Goal: Task Accomplishment & Management: Use online tool/utility

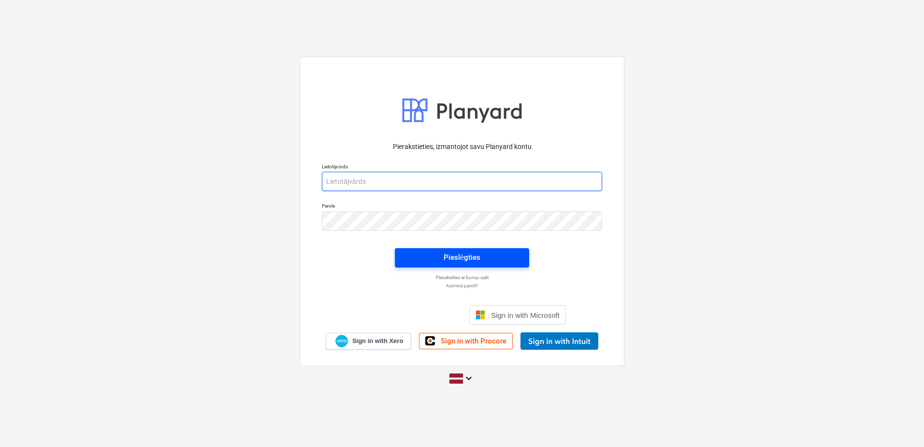
type input "[PERSON_NAME][EMAIL_ADDRESS][DOMAIN_NAME]"
click at [457, 267] on button "Pieslēgties" at bounding box center [462, 257] width 134 height 19
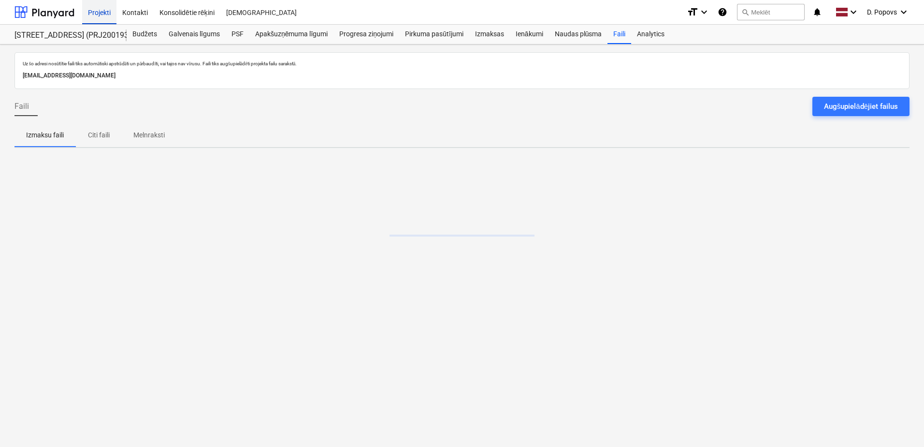
click at [104, 16] on div "Projekti" at bounding box center [99, 12] width 34 height 25
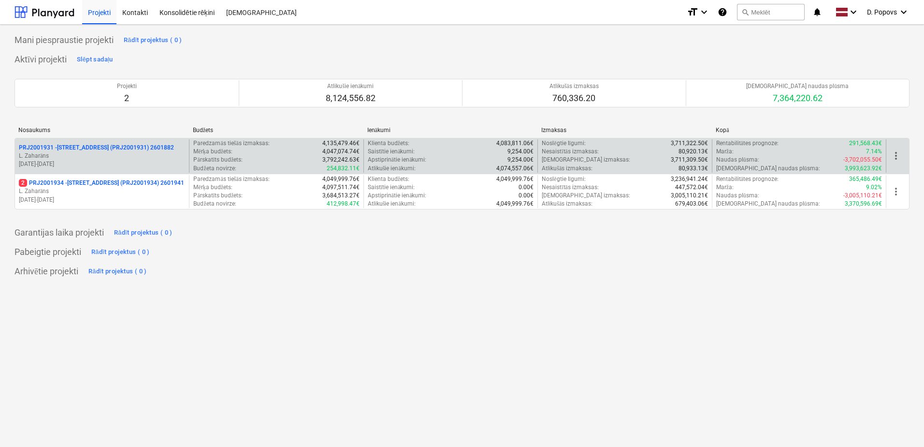
click at [124, 152] on p "L. Zaharāns" at bounding box center [102, 156] width 166 height 8
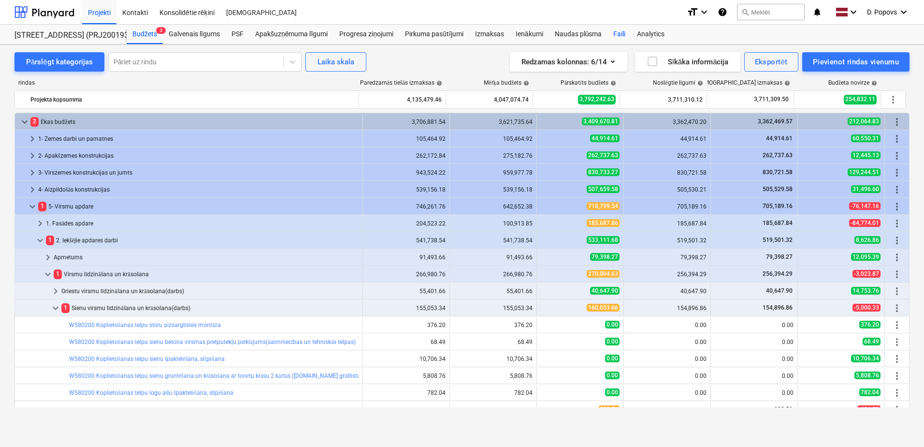
drag, startPoint x: 620, startPoint y: 35, endPoint x: 625, endPoint y: 39, distance: 7.0
click at [621, 34] on div "Faili" at bounding box center [619, 34] width 24 height 19
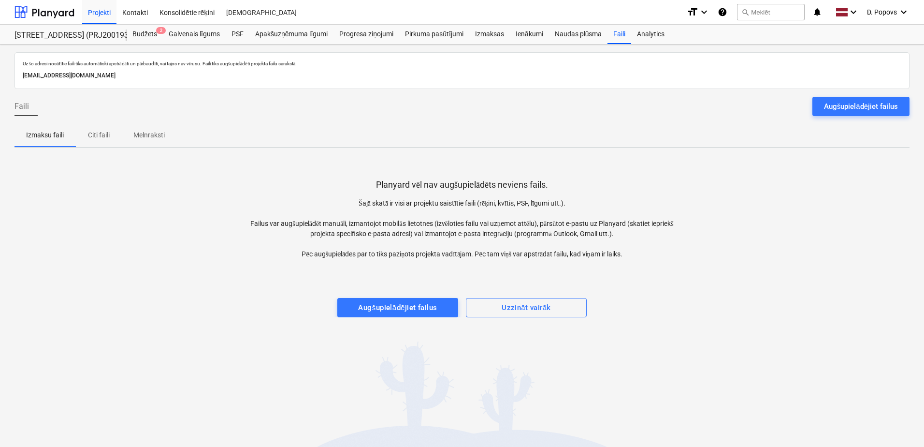
click at [829, 107] on div "Augšupielādējiet failus" at bounding box center [861, 106] width 74 height 13
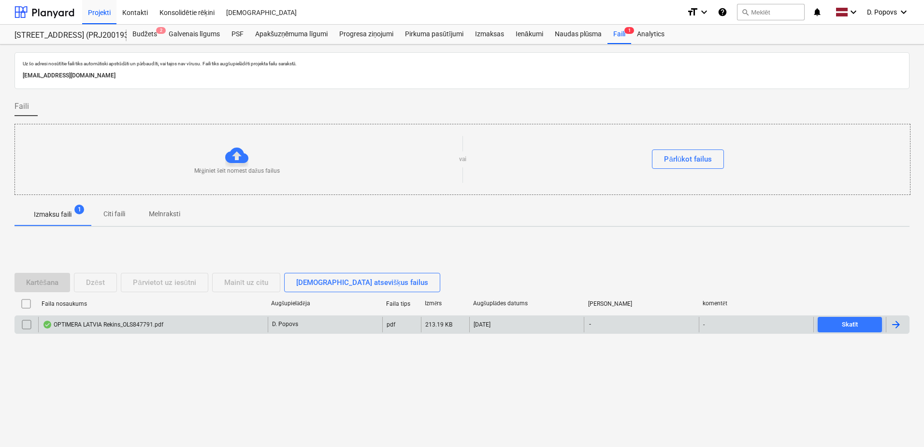
click at [451, 332] on div "213.19 KB" at bounding box center [445, 324] width 48 height 15
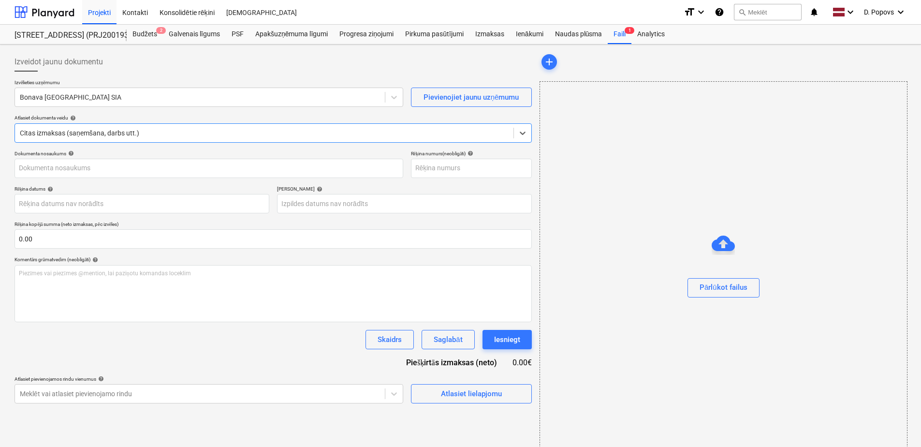
type input "OLS847791"
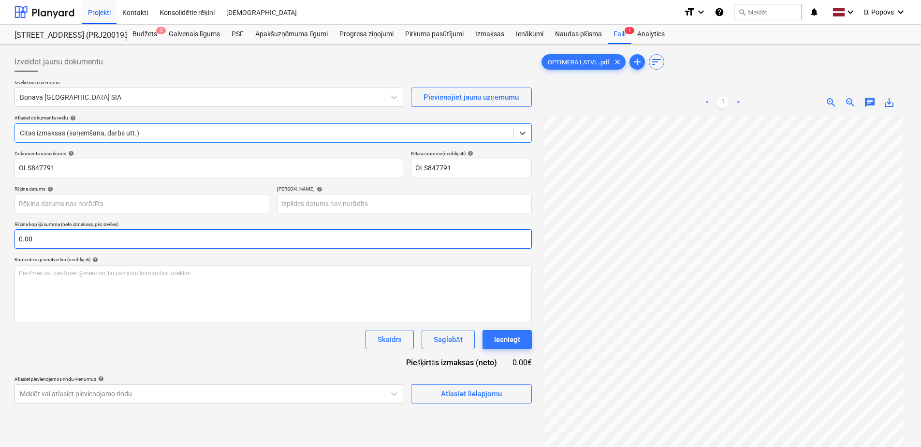
scroll to position [91, 0]
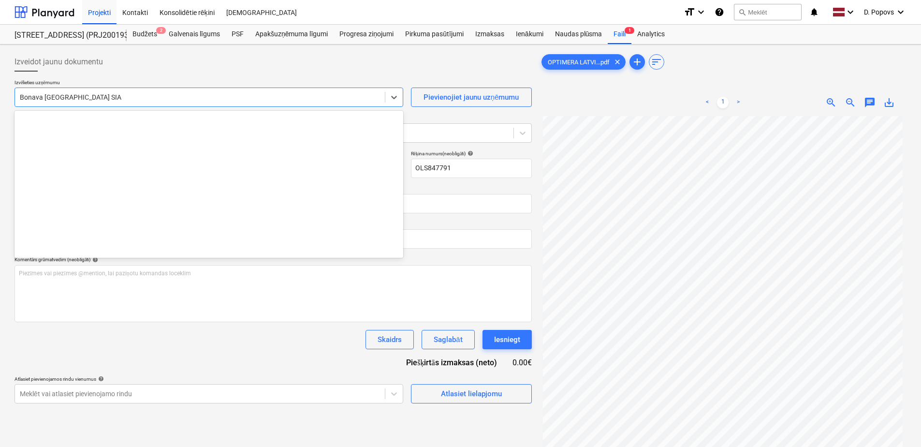
click at [143, 97] on div at bounding box center [200, 97] width 360 height 10
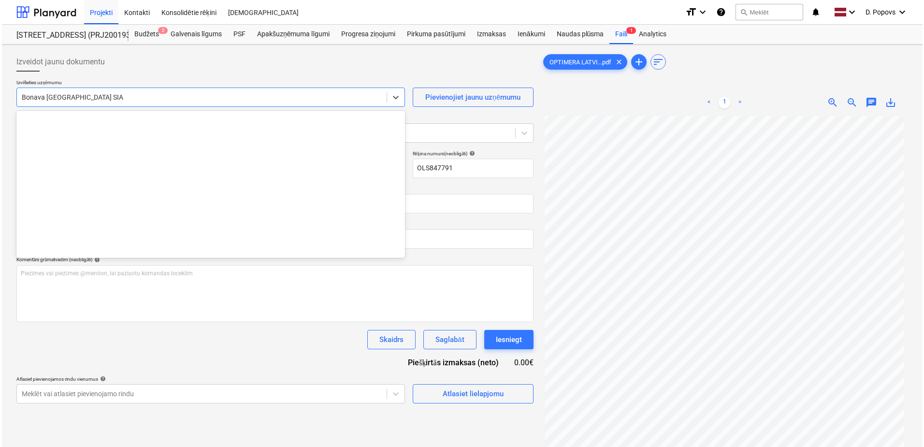
scroll to position [1810, 0]
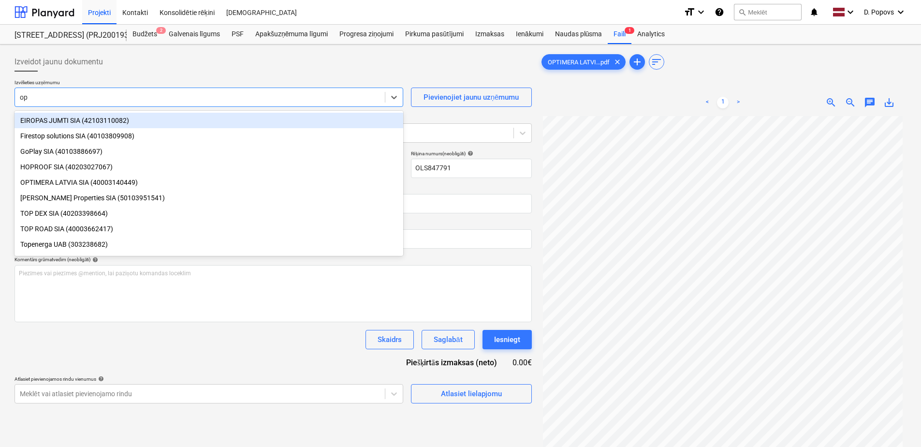
type input "opt"
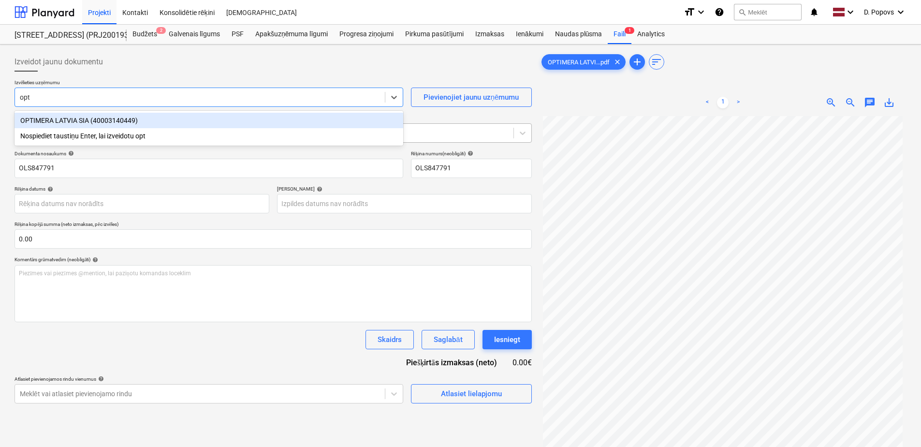
drag, startPoint x: 76, startPoint y: 115, endPoint x: 74, endPoint y: 128, distance: 12.3
click at [75, 118] on div "OPTIMERA LATVIA SIA (40003140449)" at bounding box center [208, 120] width 389 height 15
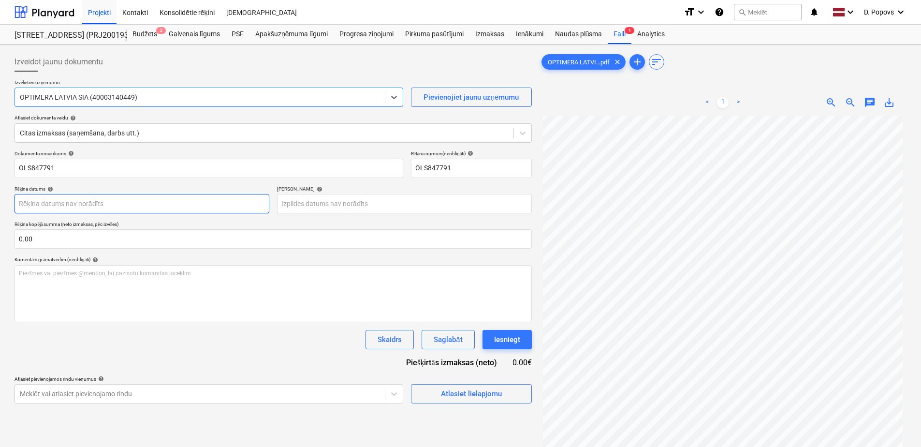
click at [230, 203] on body "Projekti Kontakti Konsolidētie rēķini Iesūtne format_size keyboard_arrow_down h…" at bounding box center [460, 223] width 921 height 447
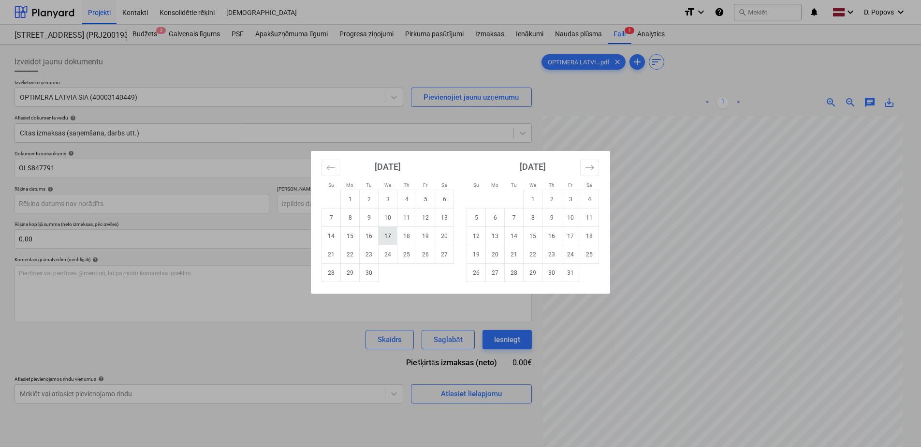
click at [383, 239] on td "17" at bounding box center [387, 236] width 19 height 18
type input "[DATE]"
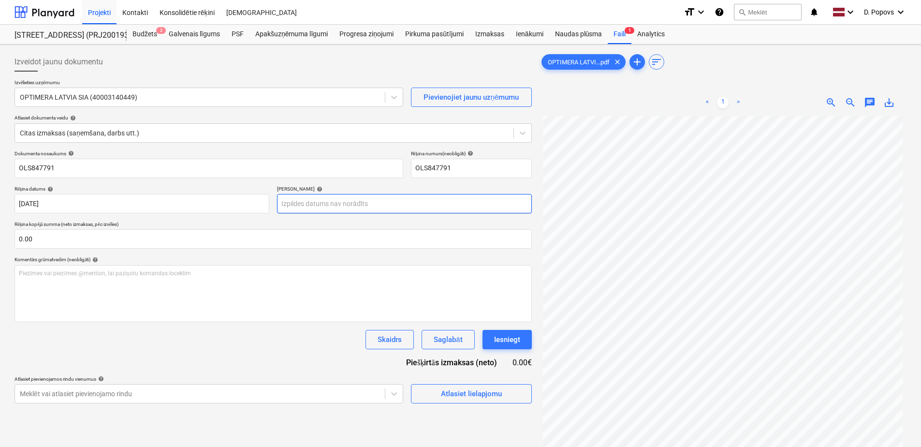
click at [368, 203] on body "Projekti Kontakti Konsolidētie rēķini Iesūtne format_size keyboard_arrow_down h…" at bounding box center [460, 223] width 921 height 447
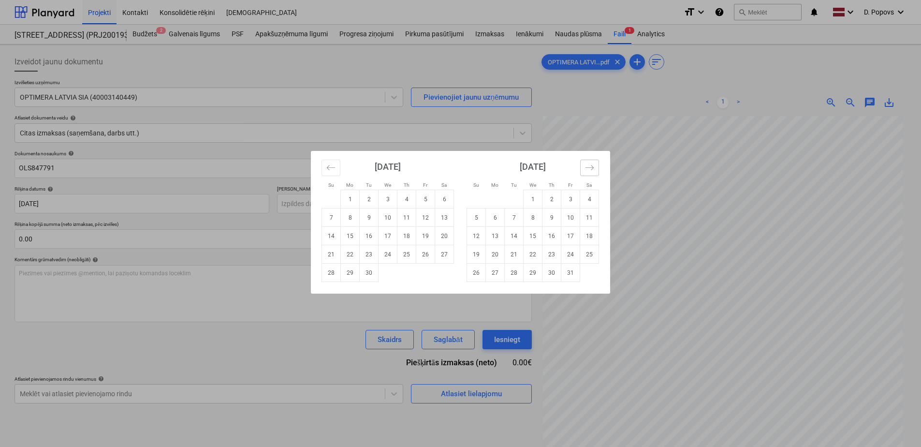
click at [585, 163] on button "Move forward to switch to the next month." at bounding box center [589, 167] width 19 height 16
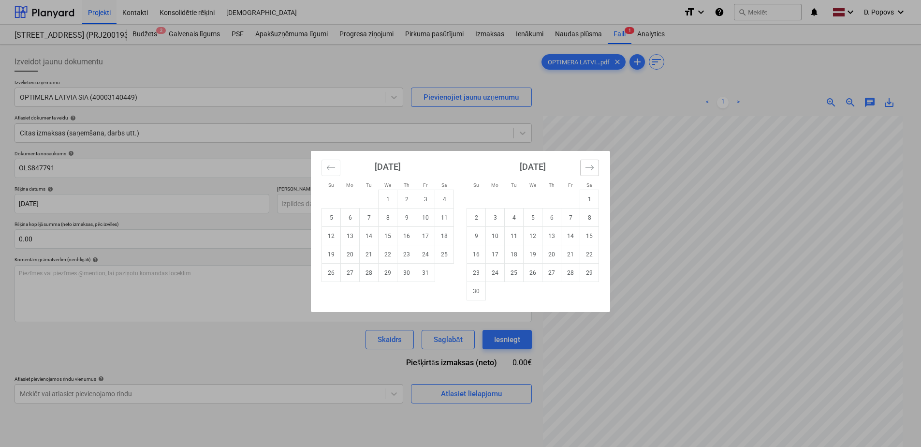
drag, startPoint x: 585, startPoint y: 163, endPoint x: 584, endPoint y: 169, distance: 5.4
click at [584, 168] on button "Move forward to switch to the next month." at bounding box center [589, 167] width 19 height 16
click at [584, 169] on button "Move forward to switch to the next month." at bounding box center [589, 167] width 19 height 16
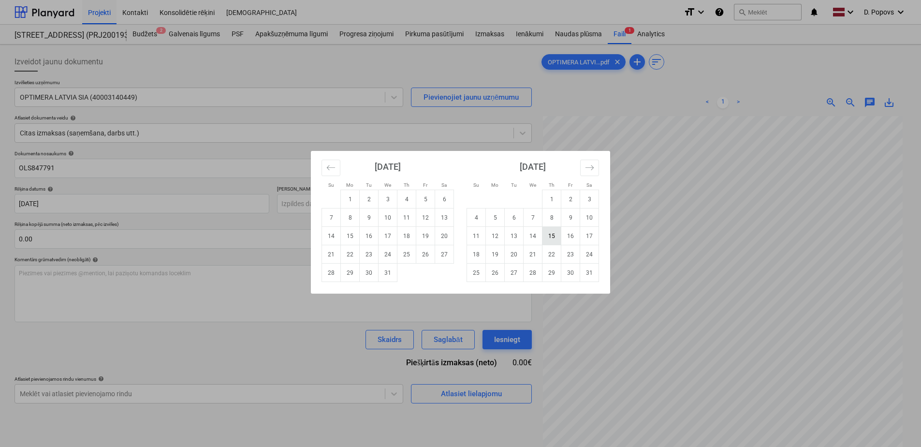
click at [549, 239] on td "15" at bounding box center [551, 236] width 19 height 18
type input "[DATE]"
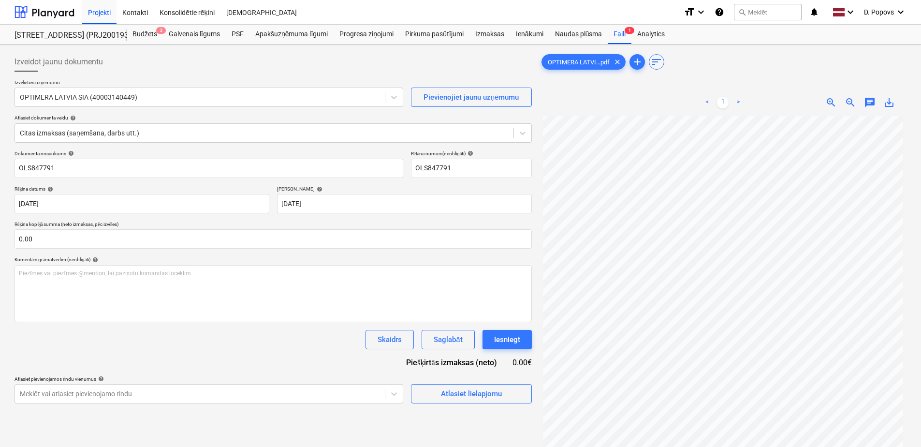
click at [206, 351] on div "Dokumenta nosaukums help OLS847791 Rēķina numurs (neobligāti) help OLS847791 Rē…" at bounding box center [272, 276] width 517 height 253
click at [444, 406] on div "Izveidot jaunu dokumentu Izvēlieties uzņēmumu OPTIMERA LATVIA SIA (40003140449)…" at bounding box center [273, 293] width 525 height 491
click at [446, 393] on div "Atlasiet lielapjomu" at bounding box center [471, 393] width 61 height 13
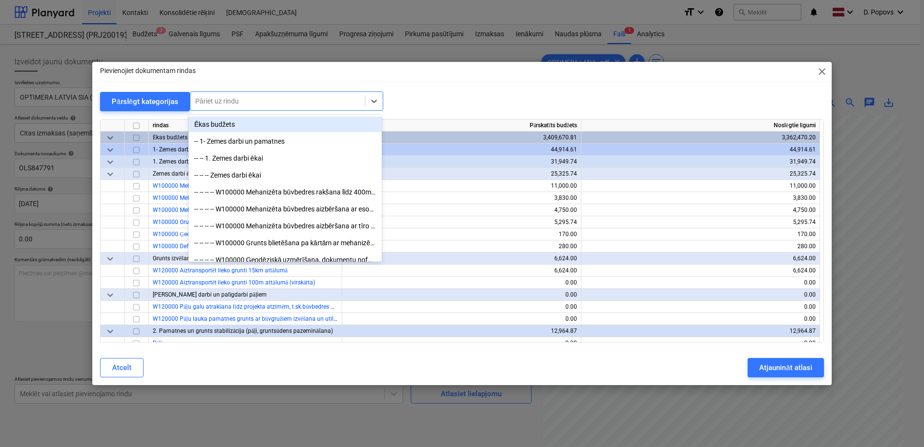
click at [217, 101] on div at bounding box center [277, 101] width 165 height 10
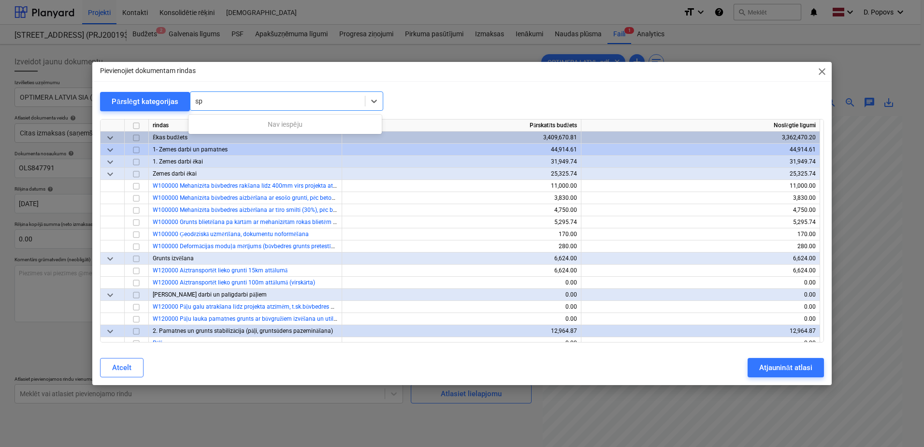
type input "s"
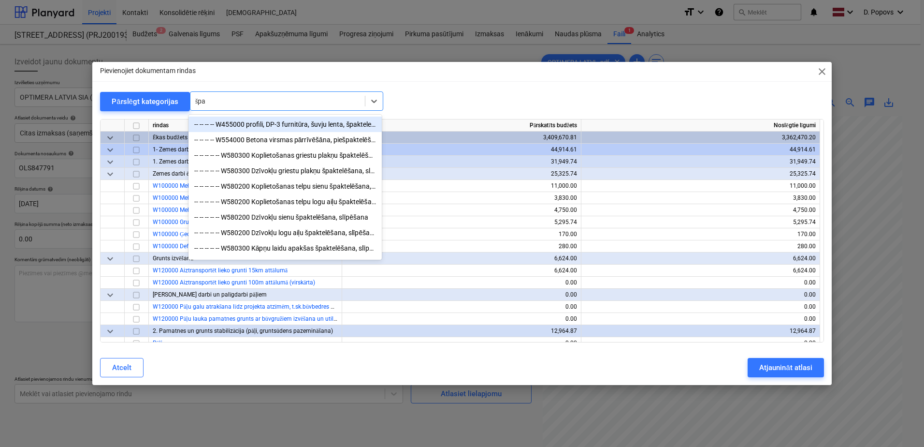
type input "špak"
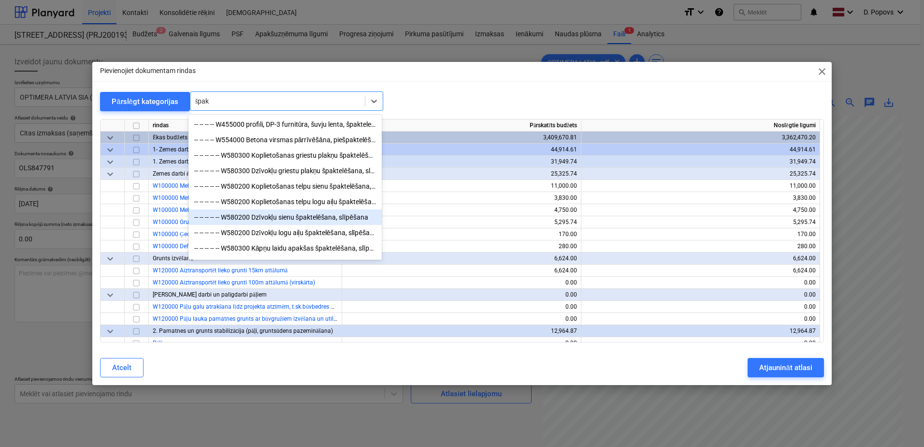
click at [328, 222] on div "-- -- -- -- -- W580200 Dzīvokļu sienu špaktelēšana, slīpēšana" at bounding box center [284, 216] width 193 height 15
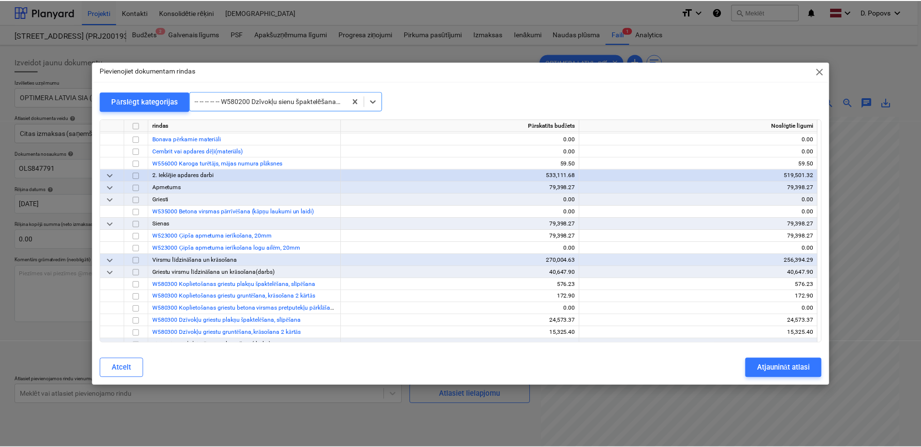
scroll to position [5195, 0]
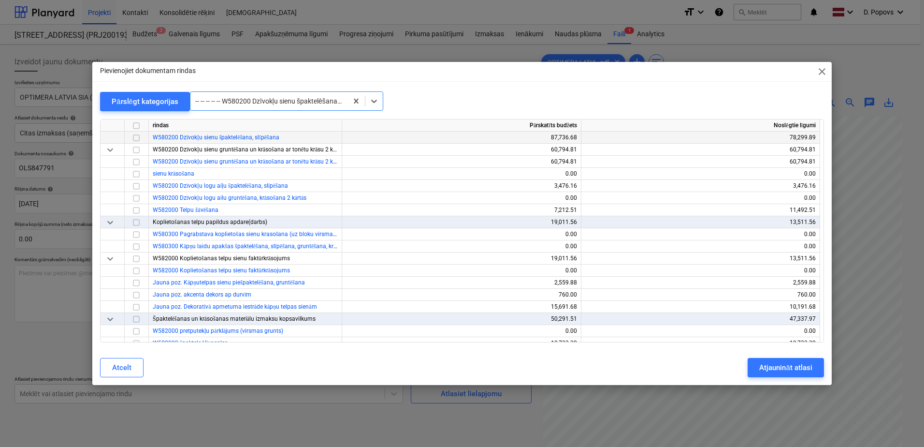
click at [134, 135] on input "checkbox" at bounding box center [136, 138] width 12 height 12
click at [810, 370] on div "Atjaunināt atlasi" at bounding box center [785, 367] width 53 height 13
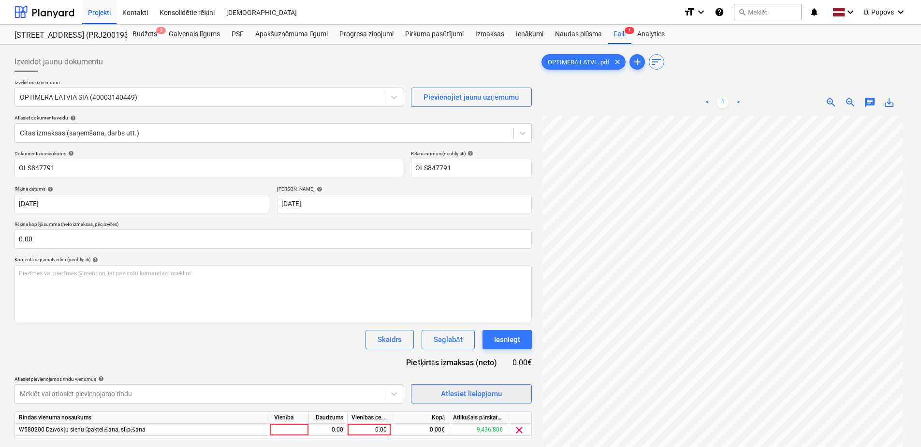
scroll to position [97, 0]
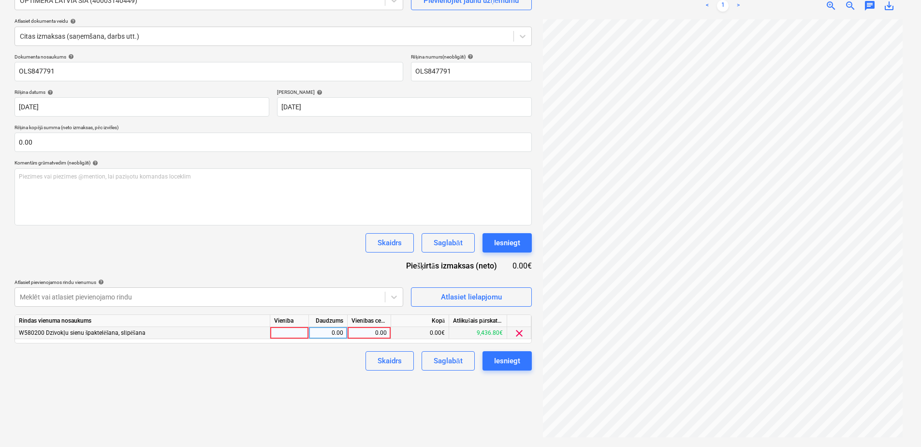
click at [375, 333] on div "0.00" at bounding box center [368, 333] width 35 height 12
type input "33.01"
click at [307, 374] on div "Izveidot jaunu dokumentu Izvēlieties uzņēmumu OPTIMERA LATVIA SIA (40003140449)…" at bounding box center [273, 197] width 525 height 491
click at [436, 361] on div "Saglabāt" at bounding box center [447, 360] width 29 height 13
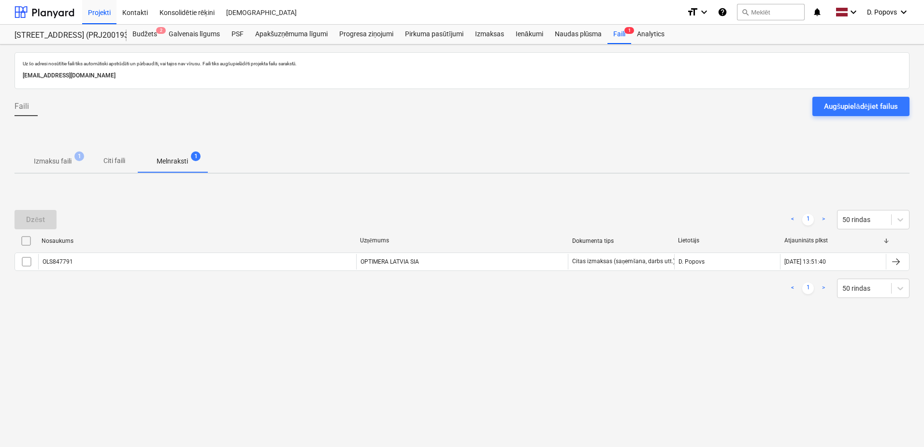
click at [63, 155] on span "Izmaksu faili 1" at bounding box center [52, 160] width 76 height 17
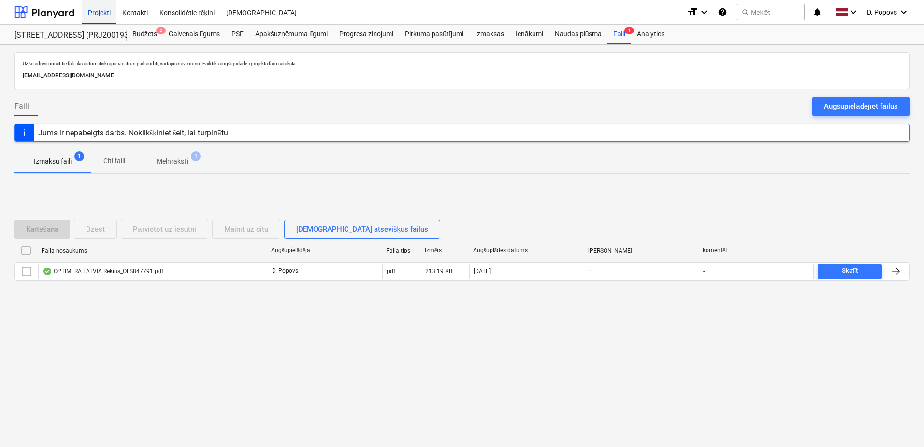
click at [104, 6] on div "Projekti" at bounding box center [99, 12] width 34 height 25
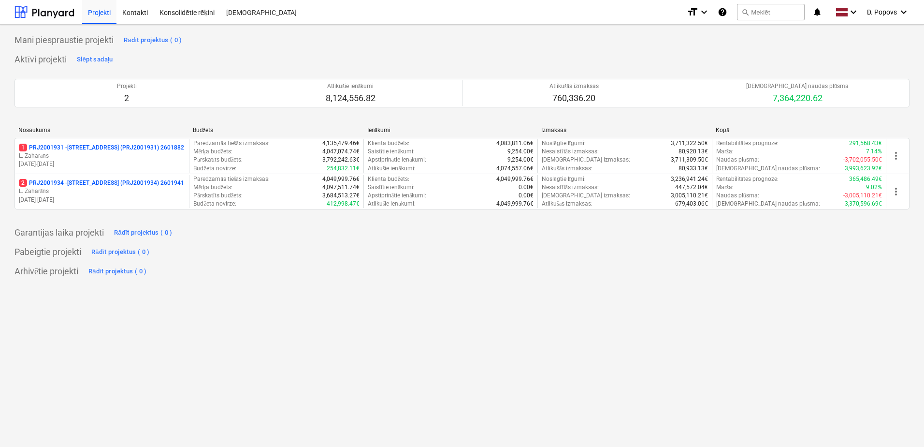
click at [323, 305] on div "Mani piespraustie projekti Rādīt projektus ( 0 ) Aktīvi projekti Slēpt sadaļu P…" at bounding box center [462, 236] width 924 height 422
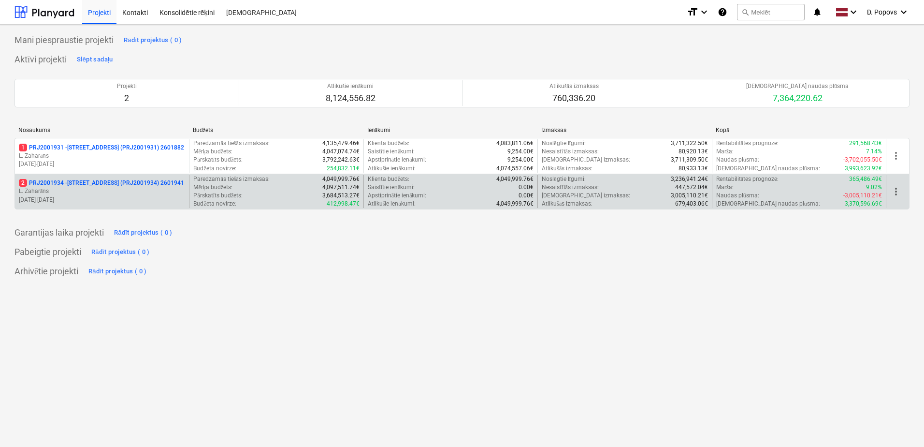
click at [274, 200] on div "Budžeta novirze : 412,998.47€" at bounding box center [276, 204] width 166 height 8
click at [246, 200] on div "Budžeta novirze : 412,998.47€" at bounding box center [276, 204] width 166 height 8
click at [133, 196] on p "[DATE] - [DATE]" at bounding box center [102, 200] width 166 height 8
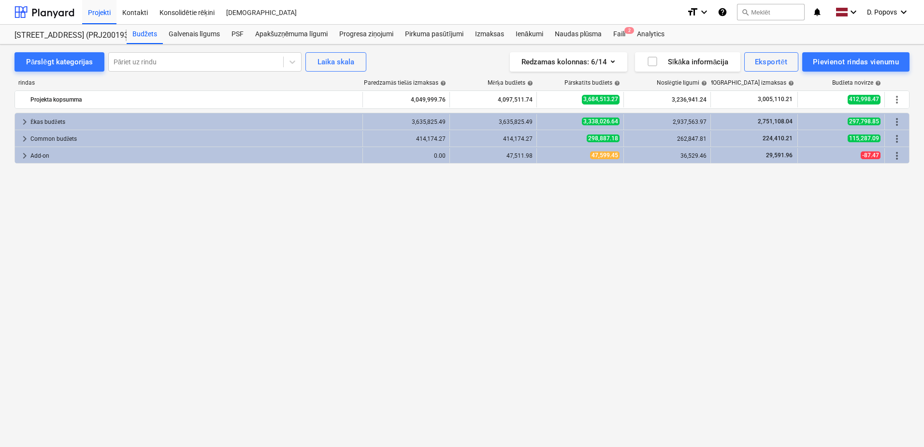
click at [627, 24] on div "Projekti Kontakti Konsolidētie rēķini Iesūtne format_size keyboard_arrow_down h…" at bounding box center [462, 12] width 924 height 25
click at [627, 26] on div "Faili 2" at bounding box center [619, 34] width 24 height 19
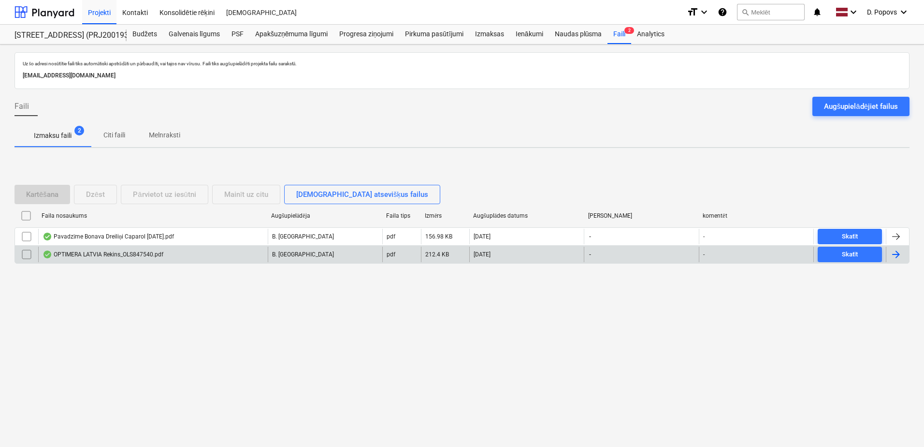
click at [115, 255] on div "OPTIMERA LATVIA Rekins_OLS847540.pdf" at bounding box center [103, 254] width 121 height 8
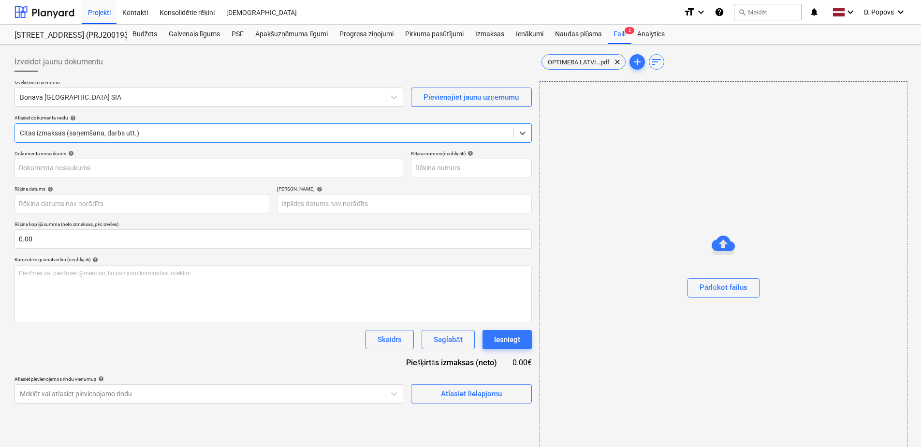
type input "OLS847540"
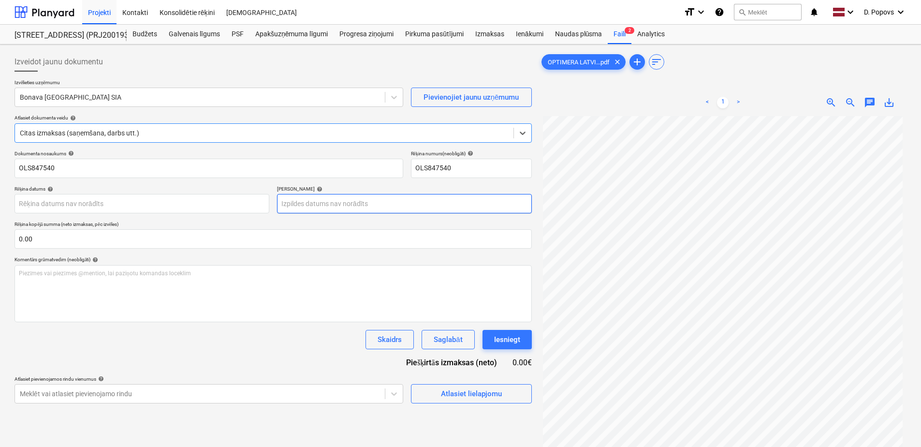
scroll to position [91, 0]
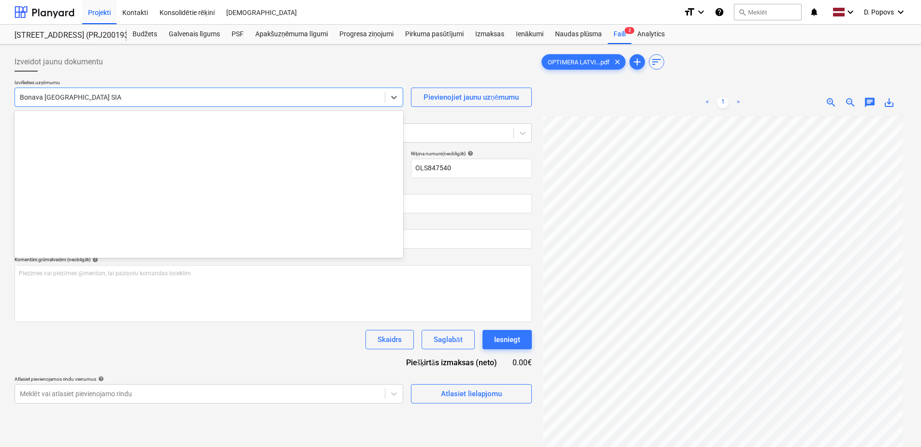
click at [243, 94] on div at bounding box center [200, 97] width 360 height 10
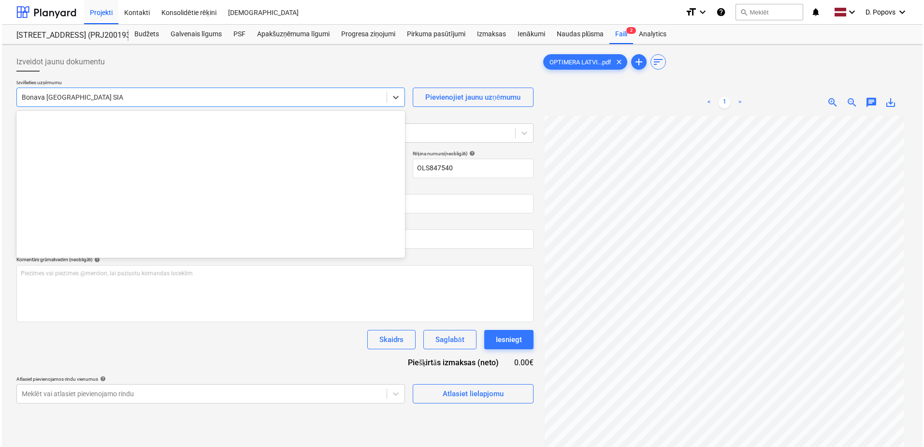
scroll to position [1810, 0]
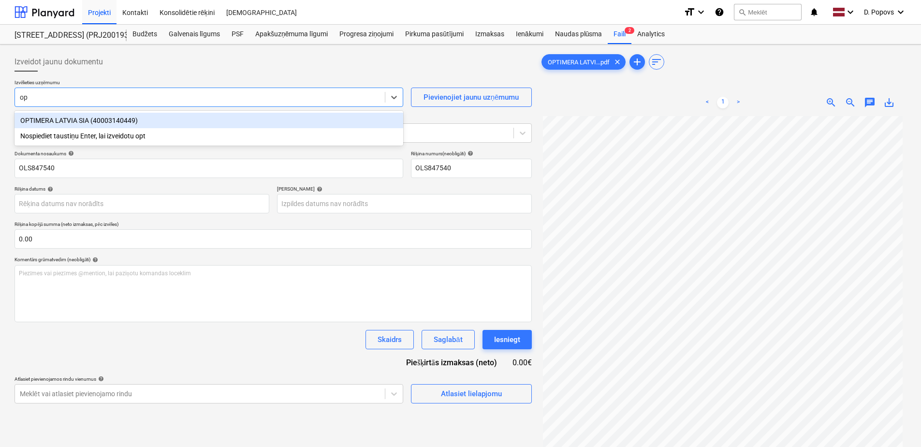
type input "opt"
click at [215, 118] on div "OPTIMERA LATVIA SIA (40003140449)" at bounding box center [208, 120] width 389 height 15
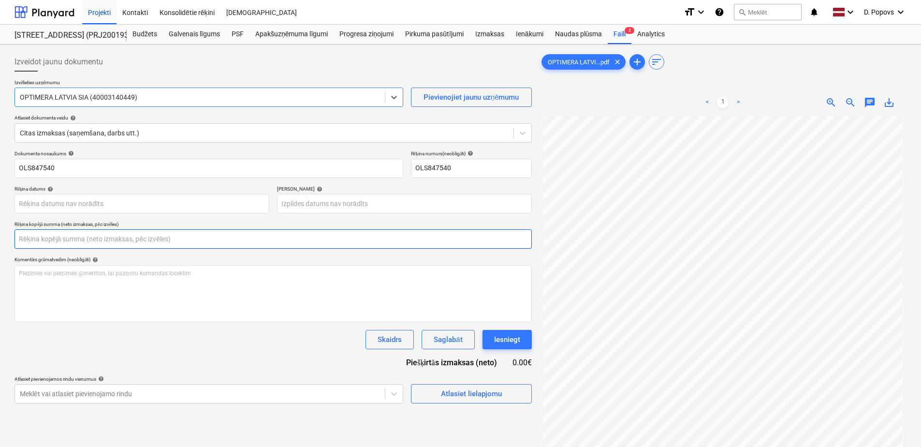
click at [290, 244] on input "text" at bounding box center [272, 238] width 517 height 19
type input "0.00"
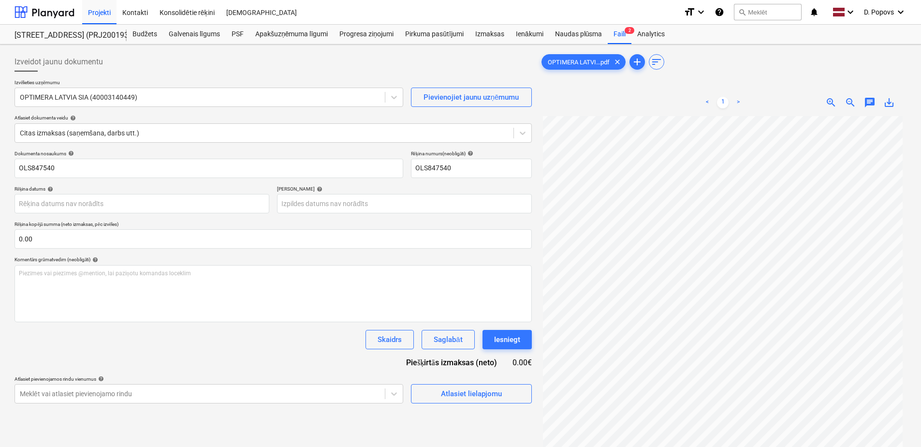
click at [174, 340] on div "Skaidrs Saglabāt Iesniegt" at bounding box center [272, 339] width 517 height 19
click at [177, 207] on body "Projekti Kontakti Konsolidētie rēķini Iesūtne format_size keyboard_arrow_down h…" at bounding box center [460, 223] width 921 height 447
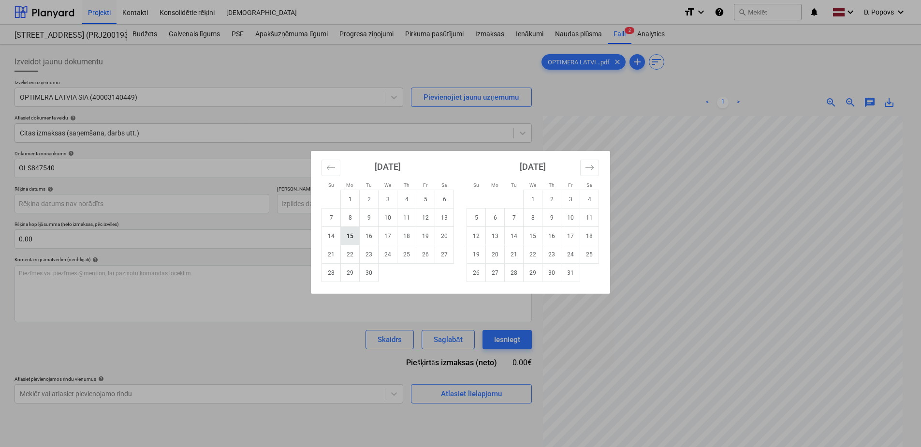
click at [349, 235] on td "15" at bounding box center [350, 236] width 19 height 18
type input "[DATE]"
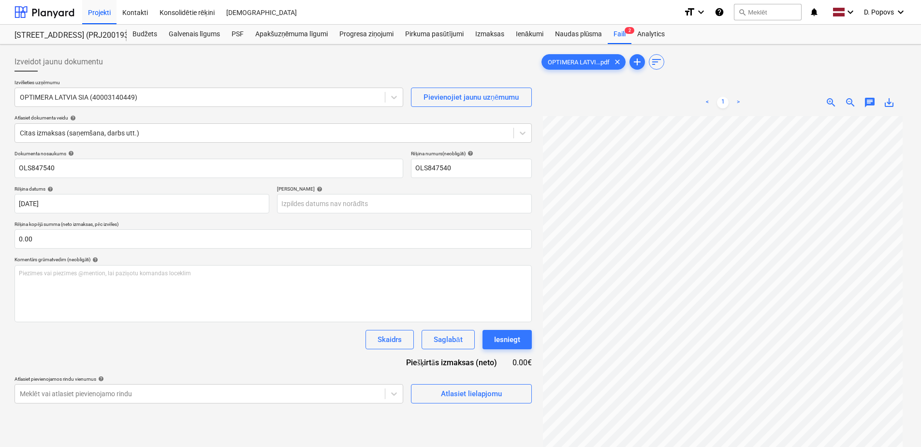
click at [274, 202] on div "Rēķina datums help [DATE] 15.09.2025 Press the down arrow key to interact with …" at bounding box center [272, 200] width 517 height 28
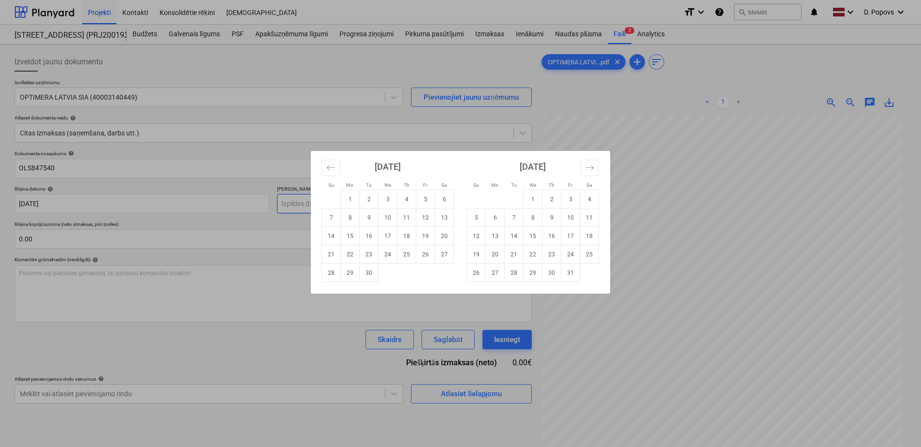
click at [294, 206] on body "Projekti Kontakti Konsolidētie rēķini Iesūtne format_size keyboard_arrow_down h…" at bounding box center [460, 223] width 921 height 447
click at [587, 167] on icon "Move forward to switch to the next month." at bounding box center [589, 167] width 9 height 9
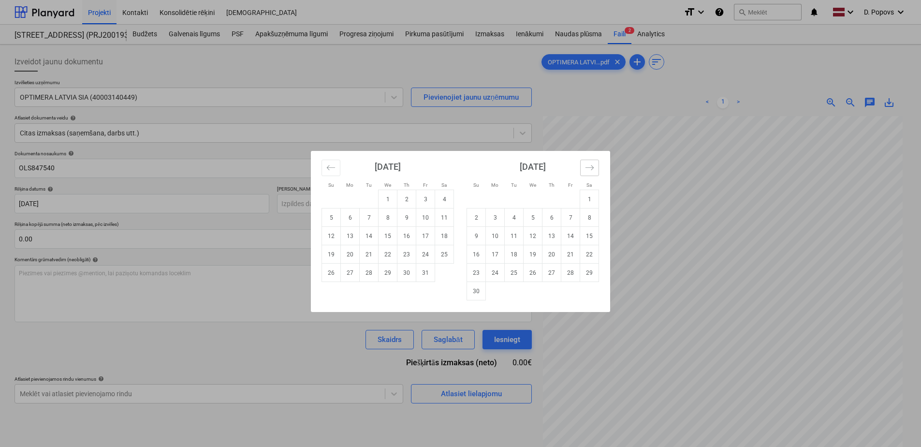
click at [587, 167] on icon "Move forward to switch to the next month." at bounding box center [589, 167] width 9 height 9
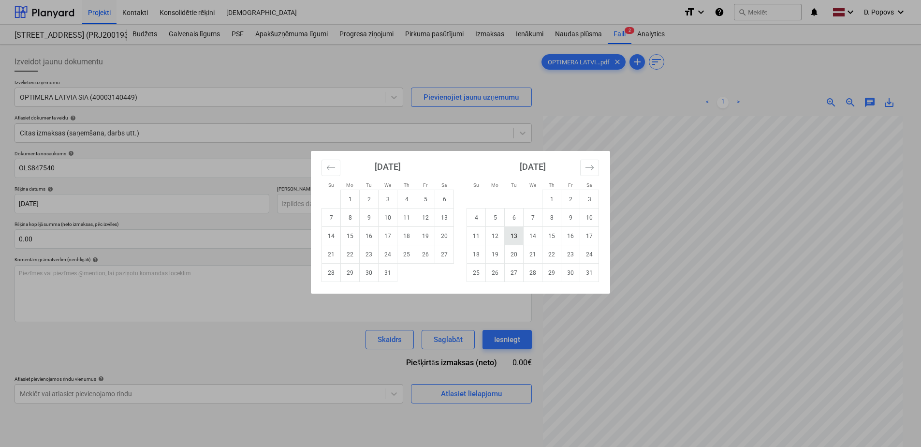
click at [508, 236] on td "13" at bounding box center [514, 236] width 19 height 18
type input "[DATE]"
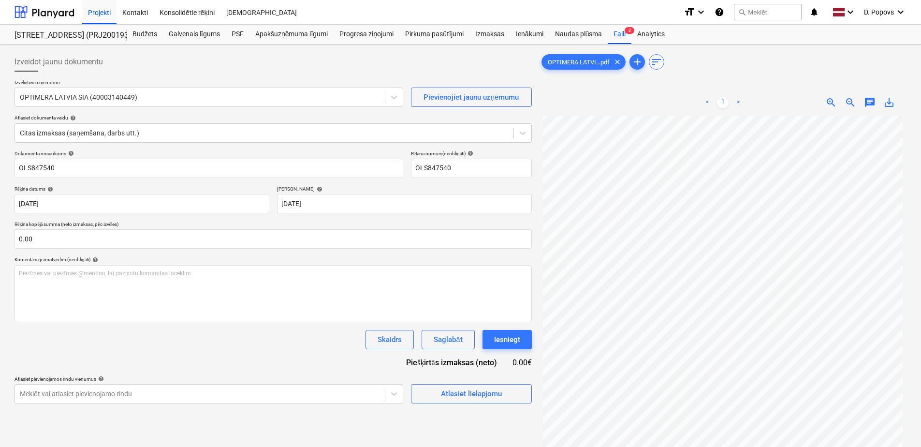
click at [281, 348] on div "Skaidrs Saglabāt Iesniegt" at bounding box center [272, 339] width 517 height 19
click at [507, 394] on span "Atlasiet lielapjomu" at bounding box center [471, 393] width 97 height 13
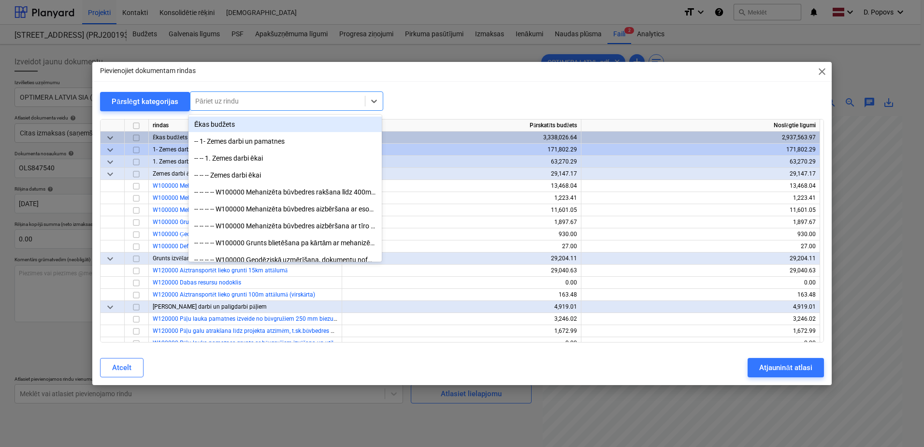
click at [319, 107] on div "Pāriet uz rindu" at bounding box center [277, 101] width 174 height 14
type input "DP"
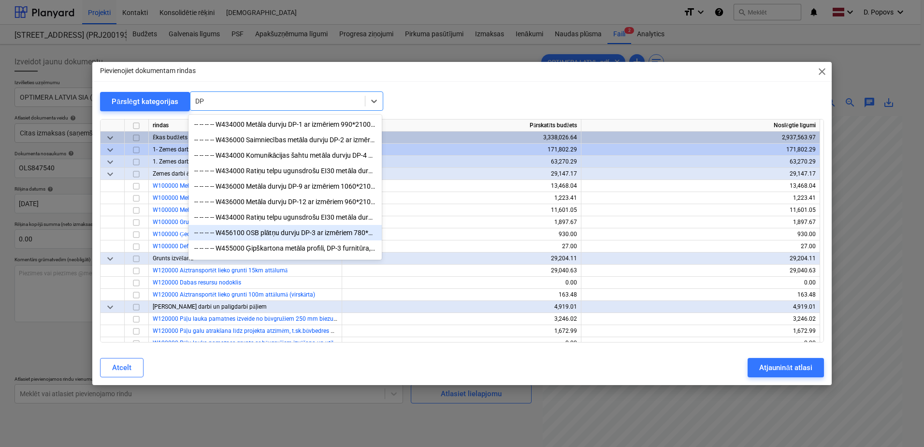
click at [324, 237] on div "-- -- -- -- W456100 OSB plātņu durvju DP-3 ar izmēriem 780*2090mm montāža un iz…" at bounding box center [284, 232] width 193 height 15
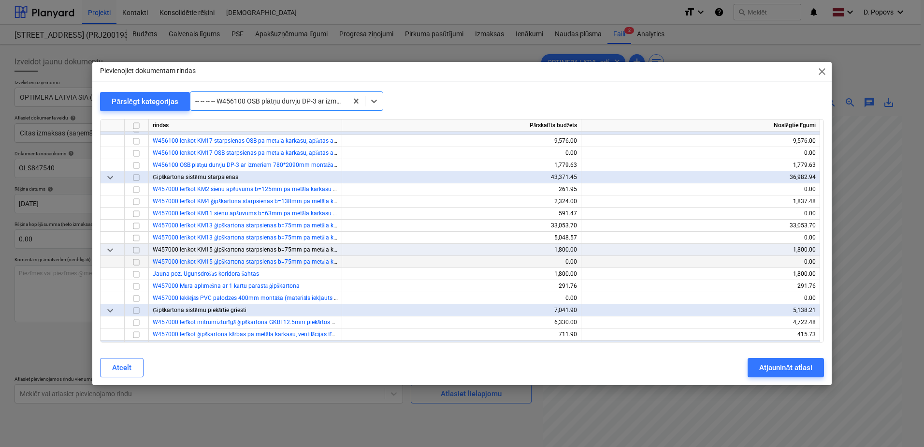
scroll to position [3286, 0]
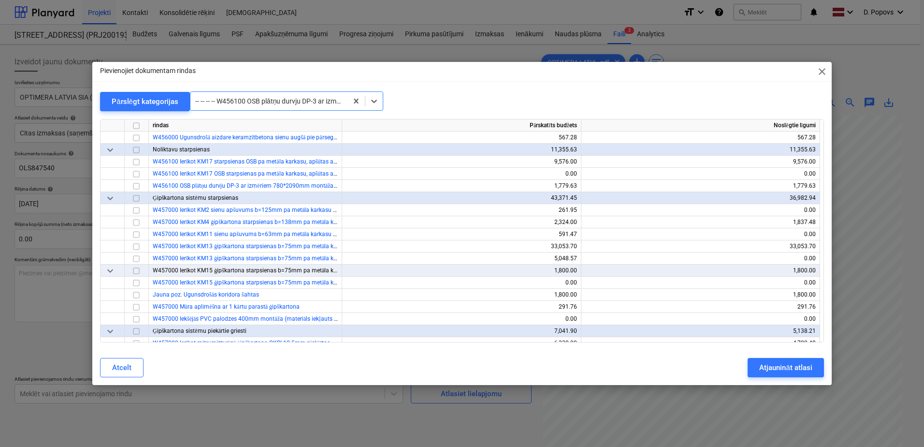
click at [280, 103] on div at bounding box center [268, 101] width 147 height 10
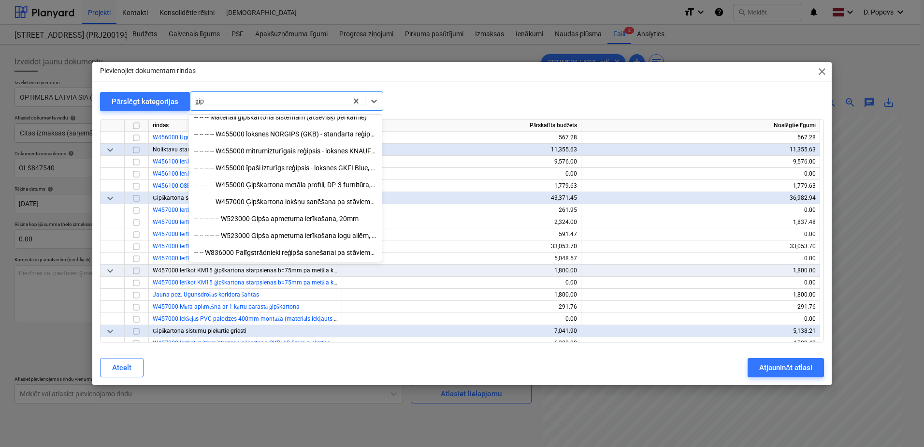
scroll to position [244, 0]
type input "ģipš"
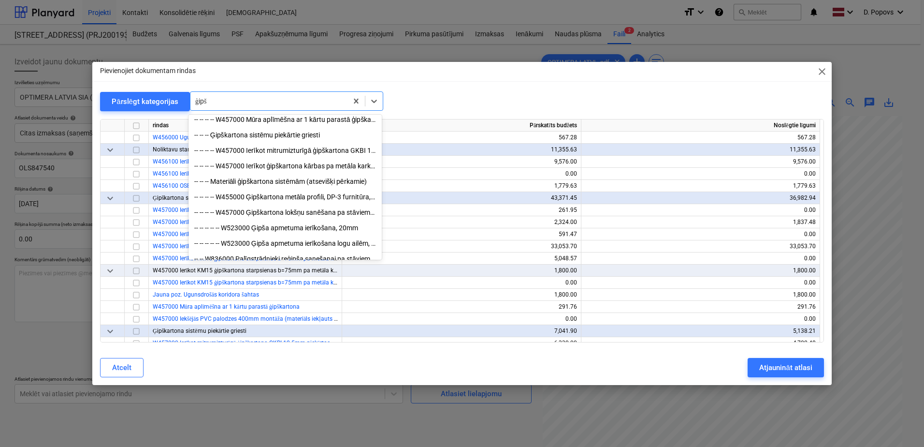
scroll to position [145, 0]
click at [327, 203] on div "-- -- -- -- W455000 Ģipškartona metāla profili, DP-3 furnitūra, šuvju lenta, šp…" at bounding box center [284, 195] width 193 height 15
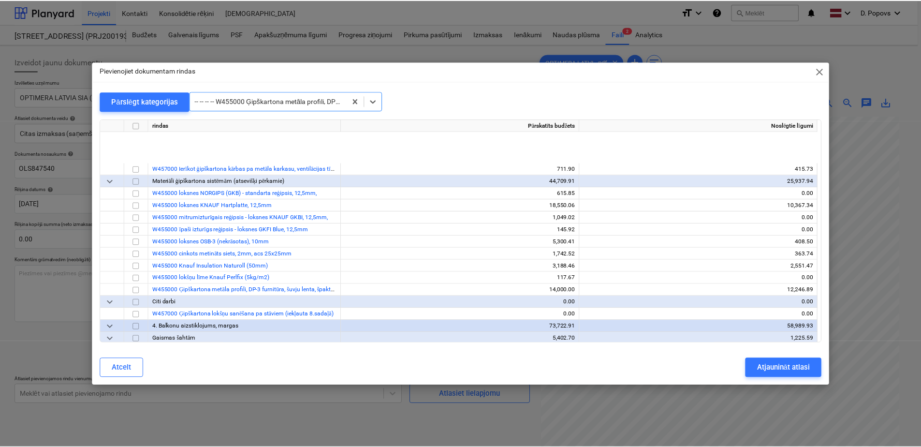
scroll to position [3624, 0]
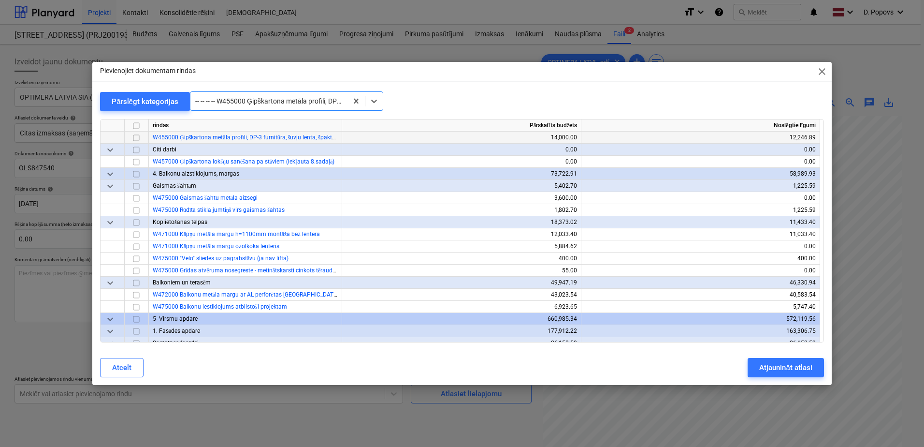
click at [134, 139] on input "checkbox" at bounding box center [136, 138] width 12 height 12
click at [783, 371] on div "Atjaunināt atlasi" at bounding box center [785, 367] width 53 height 13
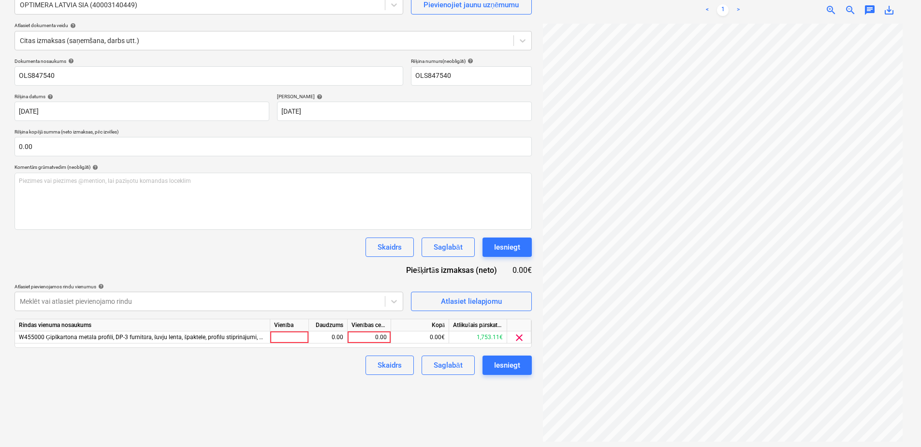
scroll to position [97, 0]
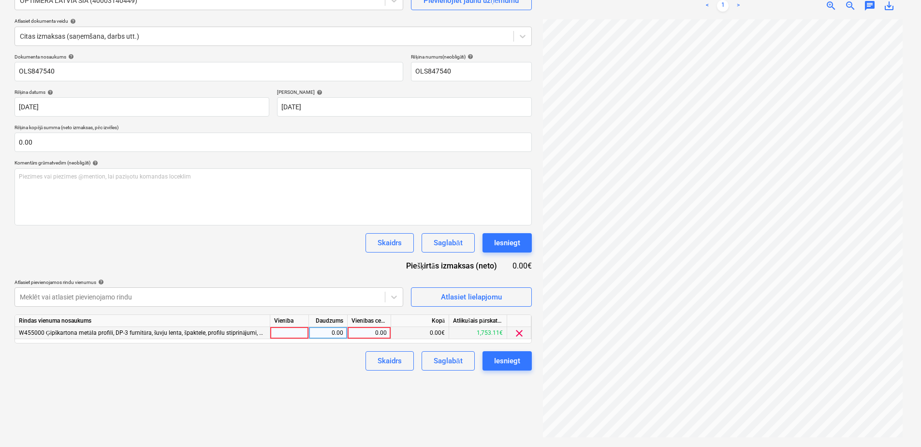
click at [366, 329] on div "0.00" at bounding box center [368, 333] width 35 height 12
type input "73.28"
click at [336, 361] on div "Skaidrs Saglabāt Iesniegt" at bounding box center [272, 360] width 517 height 19
click at [445, 361] on div "Saglabāt" at bounding box center [447, 360] width 29 height 13
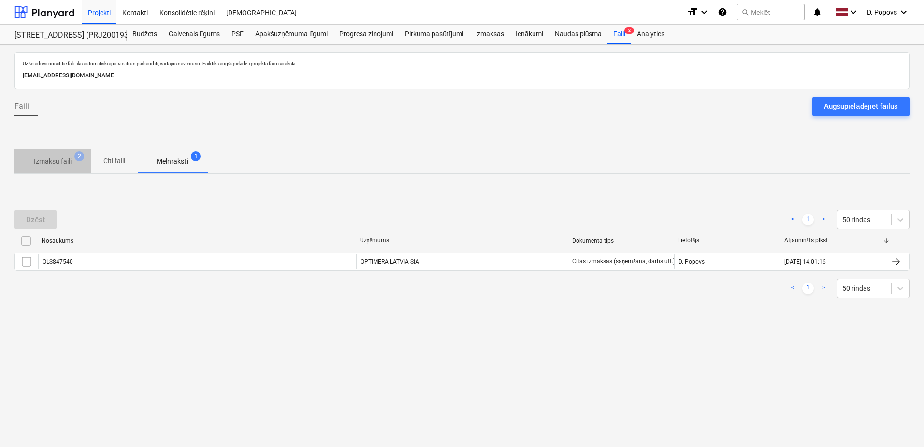
click at [71, 164] on p "Izmaksu faili" at bounding box center [53, 161] width 38 height 10
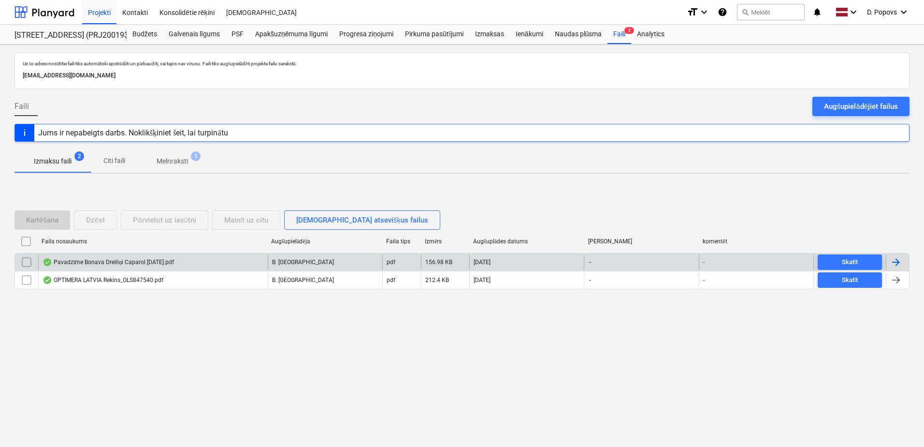
click at [146, 260] on div "Pavadzīme Bonava Dreiliņi Caparol [DATE].pdf" at bounding box center [108, 262] width 131 height 8
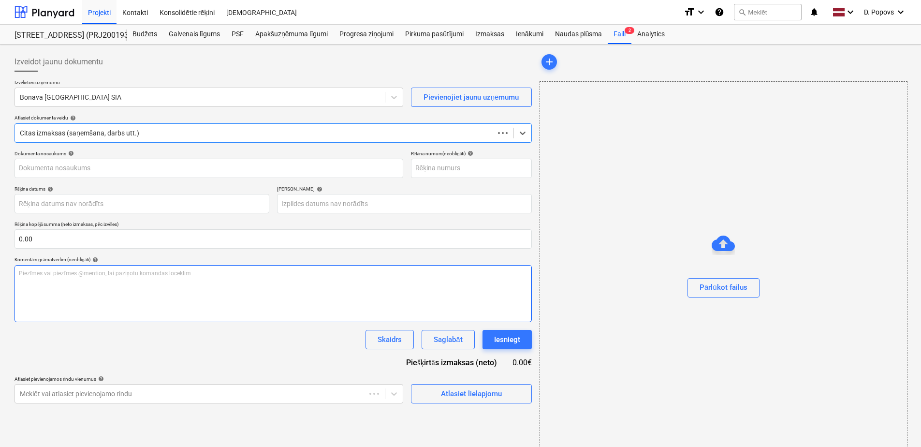
type input "0"
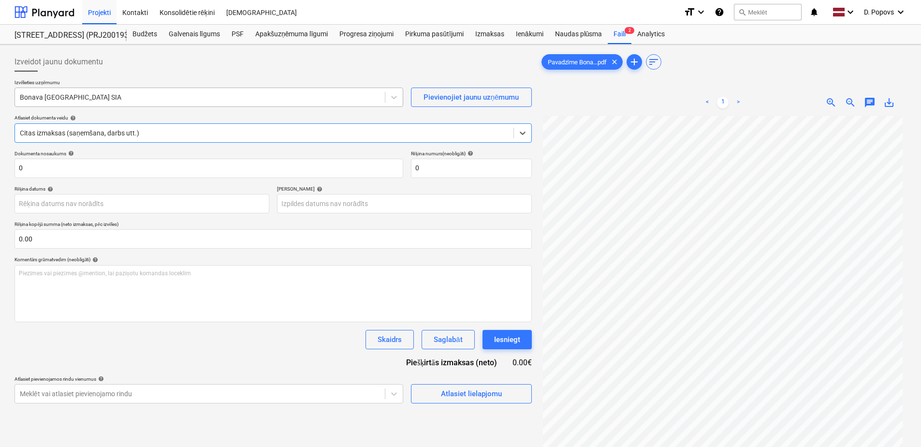
click at [216, 100] on div at bounding box center [200, 97] width 360 height 10
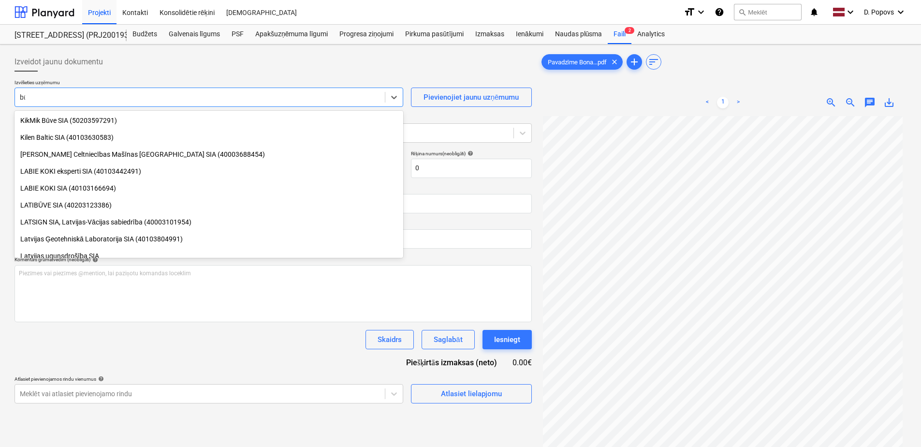
scroll to position [413, 0]
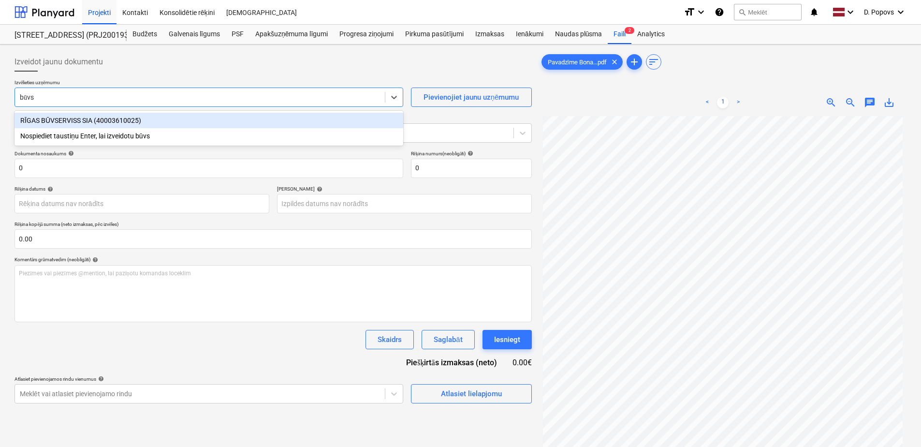
type input "būvse"
click at [222, 127] on div "RĪGAS BŪVSERVISS SIA (40003610025)" at bounding box center [208, 120] width 389 height 15
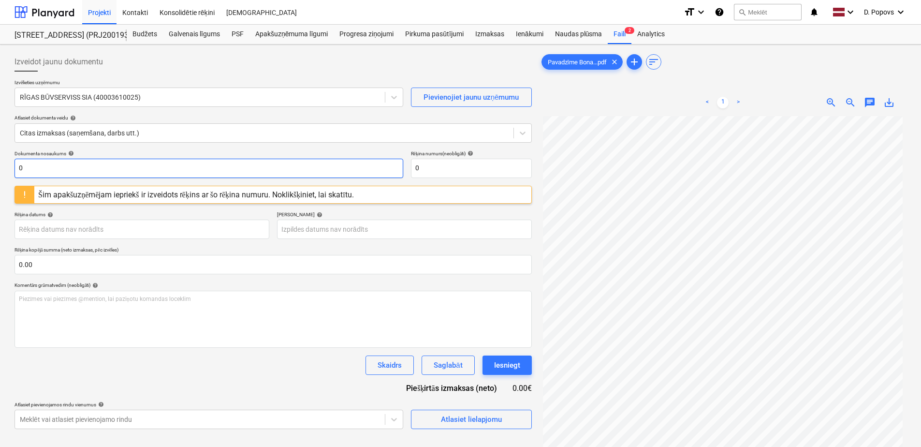
click at [176, 169] on input "0" at bounding box center [208, 168] width 389 height 19
click at [176, 169] on input "RBUV 376290" at bounding box center [208, 168] width 389 height 19
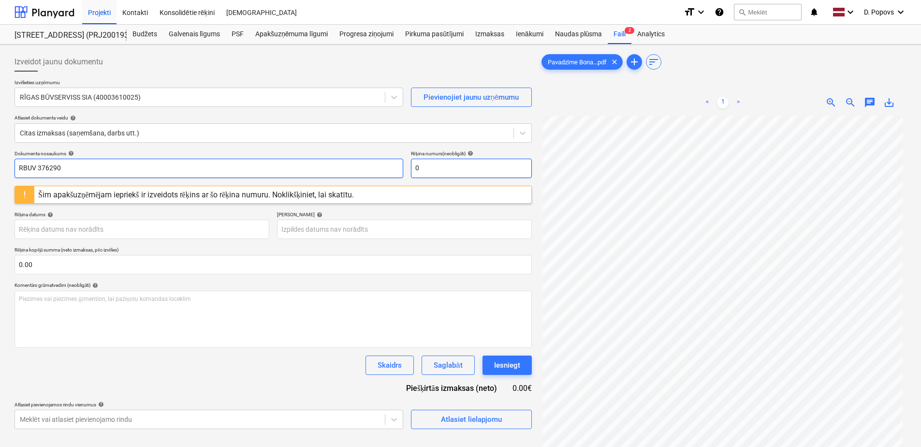
type input "RBUV 376290"
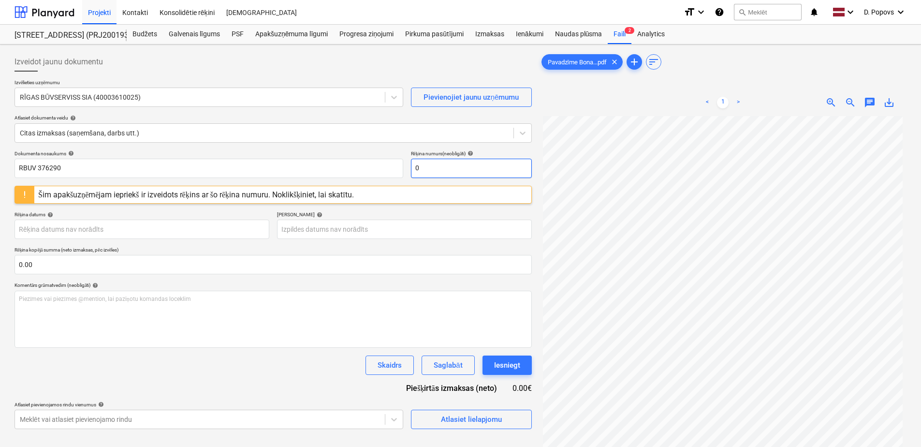
drag, startPoint x: 454, startPoint y: 170, endPoint x: 404, endPoint y: 172, distance: 50.3
click at [404, 172] on div "Dokumenta nosaukums help RBUV 376290 Rēķina numurs (neobligāti) help 0" at bounding box center [272, 164] width 517 height 28
paste input "RBUV 37629"
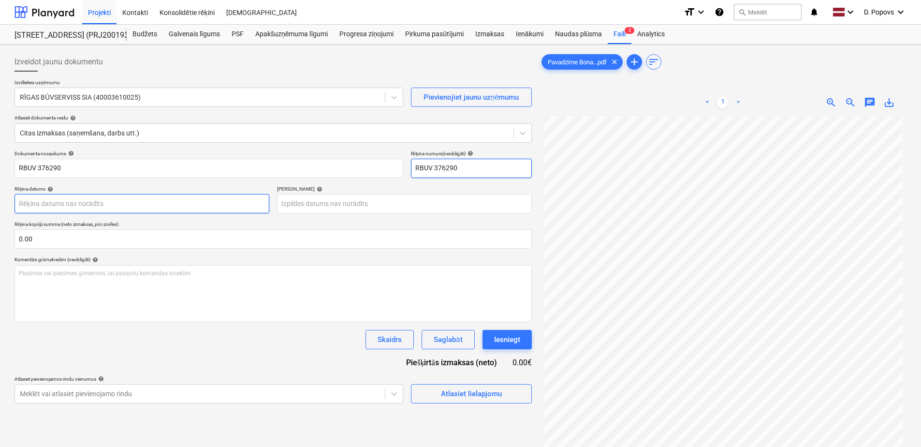
type input "RBUV 376290"
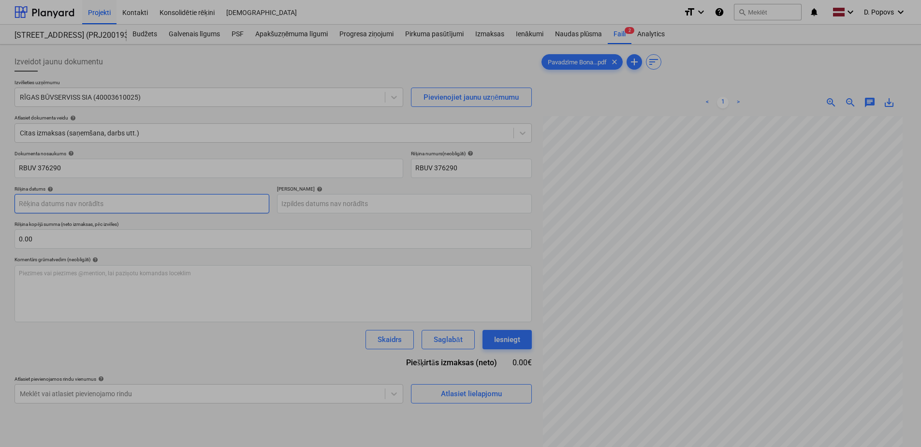
click at [89, 208] on body "Projekti Kontakti Konsolidētie rēķini Iesūtne format_size keyboard_arrow_down h…" at bounding box center [460, 223] width 921 height 447
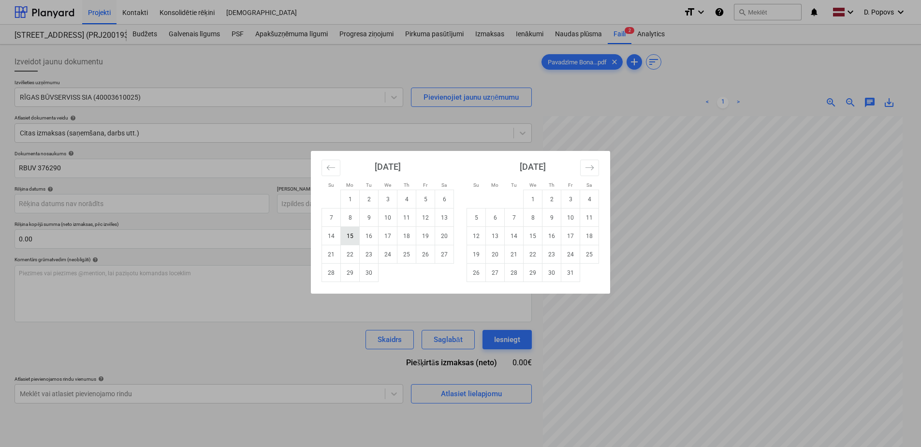
click at [345, 231] on td "15" at bounding box center [350, 236] width 19 height 18
type input "[DATE]"
click at [419, 202] on body "Projekti Kontakti Konsolidētie rēķini Iesūtne format_size keyboard_arrow_down h…" at bounding box center [460, 223] width 921 height 447
click at [592, 170] on icon "Move forward to switch to the next month." at bounding box center [589, 167] width 9 height 9
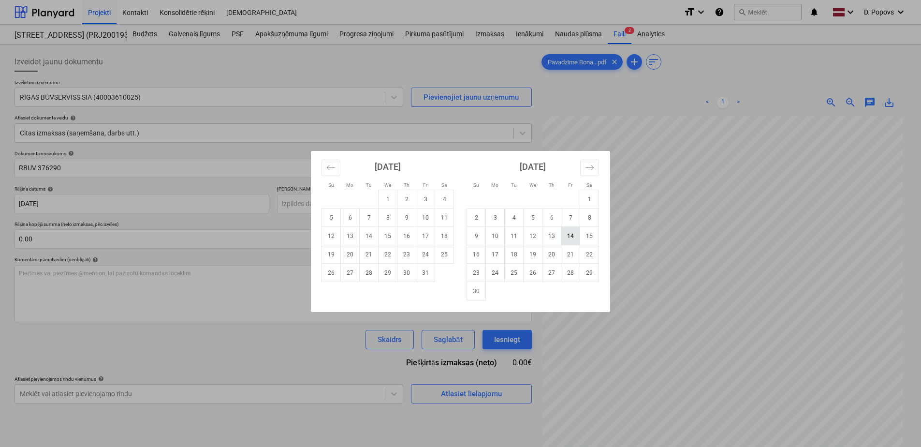
click at [576, 235] on td "14" at bounding box center [570, 236] width 19 height 18
type input "[DATE]"
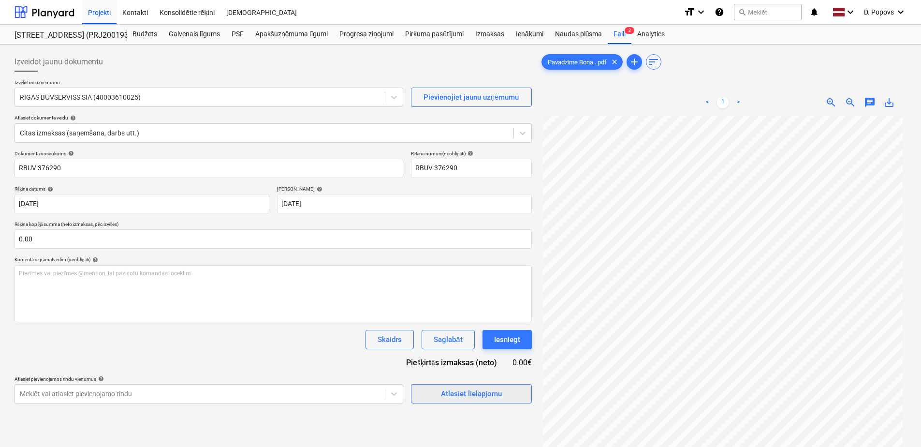
scroll to position [48, 0]
click at [507, 396] on span "Atlasiet lielapjomu" at bounding box center [471, 393] width 97 height 13
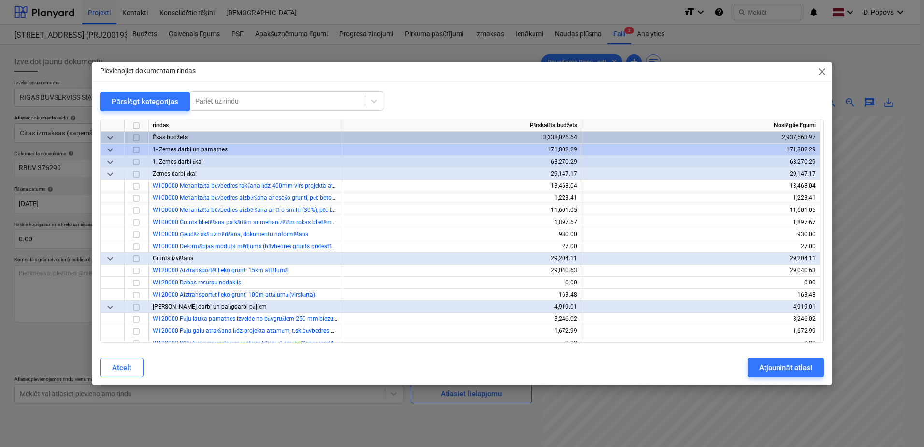
click at [821, 77] on div "Pievienojiet dokumentam rindas close" at bounding box center [461, 71] width 739 height 19
click at [822, 75] on span "close" at bounding box center [822, 72] width 12 height 12
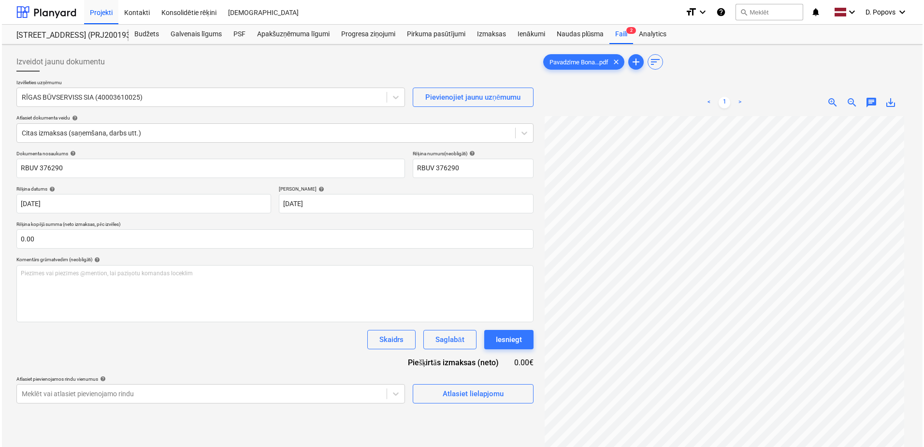
scroll to position [0, 0]
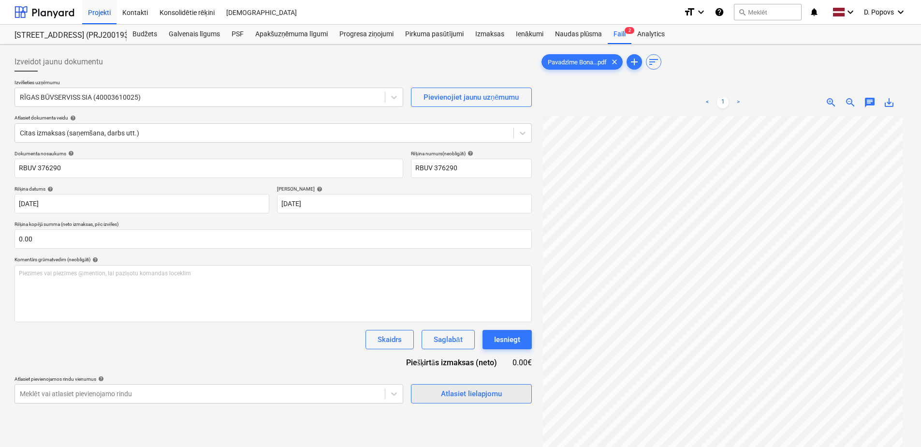
click at [515, 394] on span "Atlasiet lielapjomu" at bounding box center [471, 393] width 97 height 13
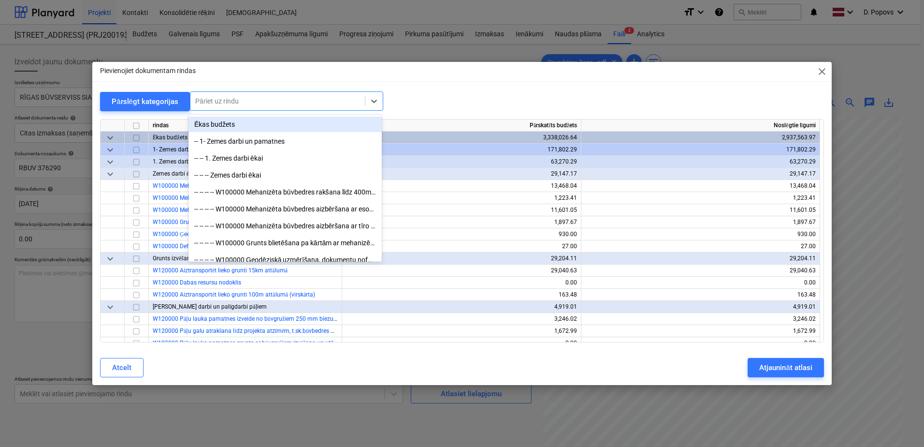
click at [280, 100] on div at bounding box center [277, 101] width 165 height 10
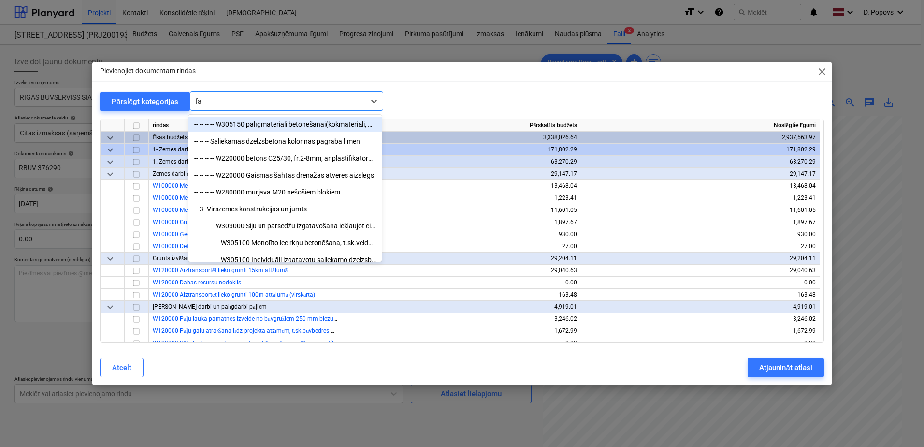
type input "fas"
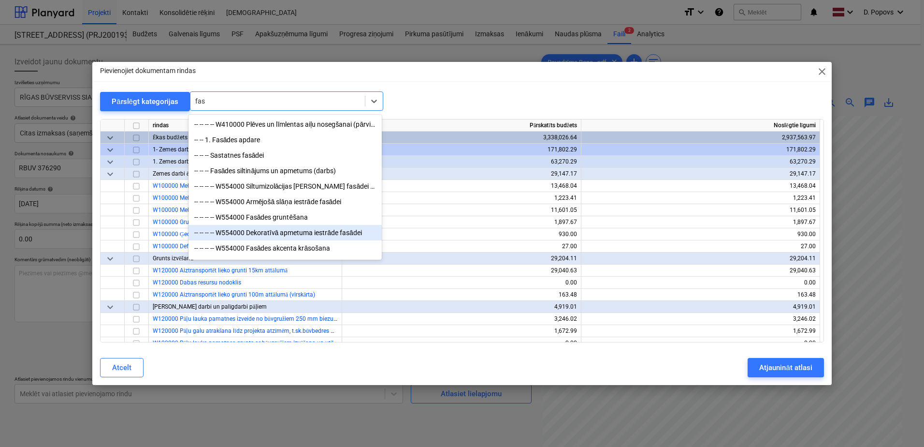
click at [356, 232] on div "-- -- -- -- W554000 Dekoratīvā apmetuma iestrāde fasādei" at bounding box center [284, 232] width 193 height 15
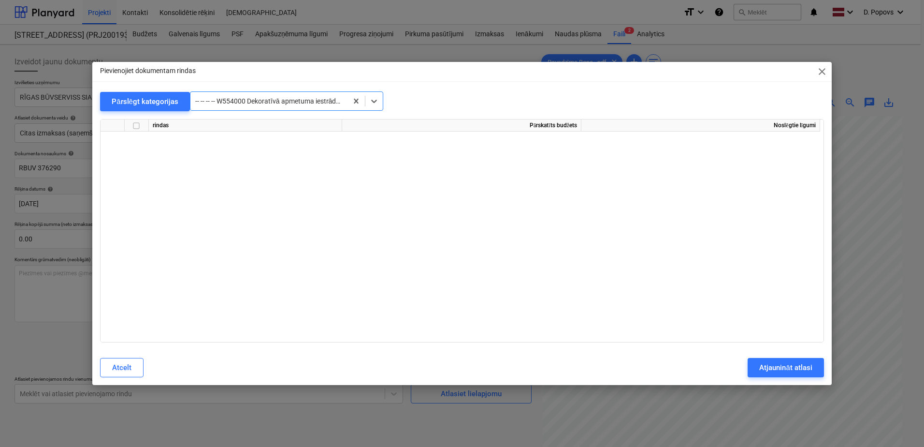
scroll to position [3987, 0]
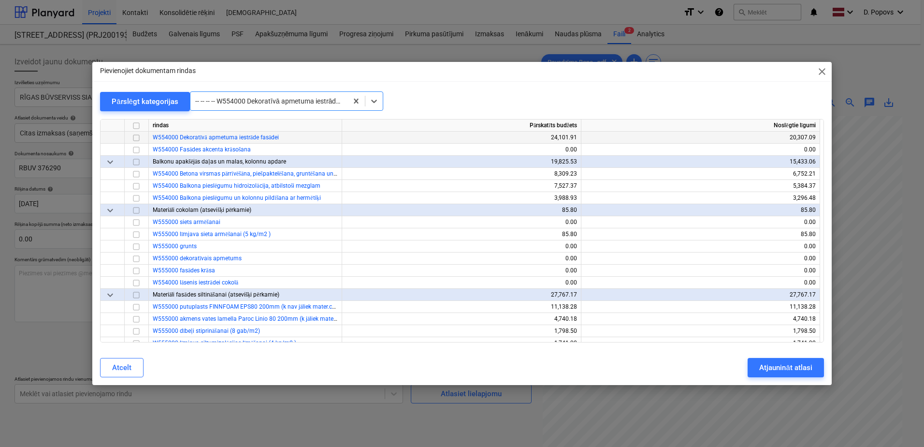
click at [138, 139] on input "checkbox" at bounding box center [136, 138] width 12 height 12
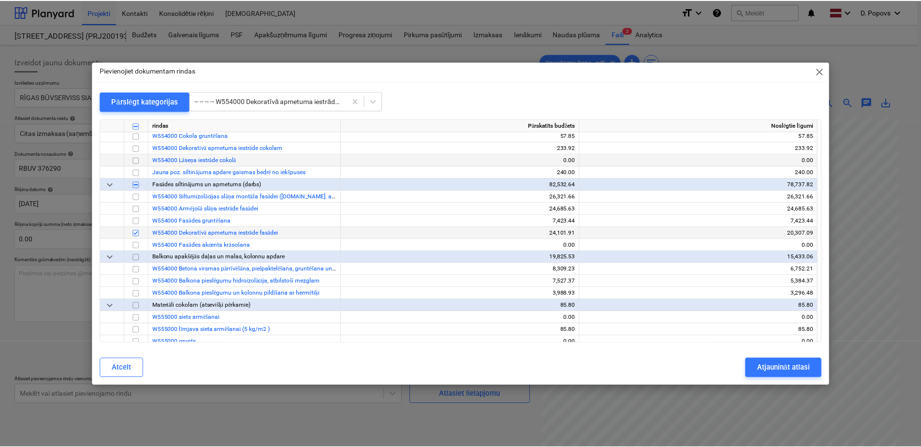
scroll to position [3890, 0]
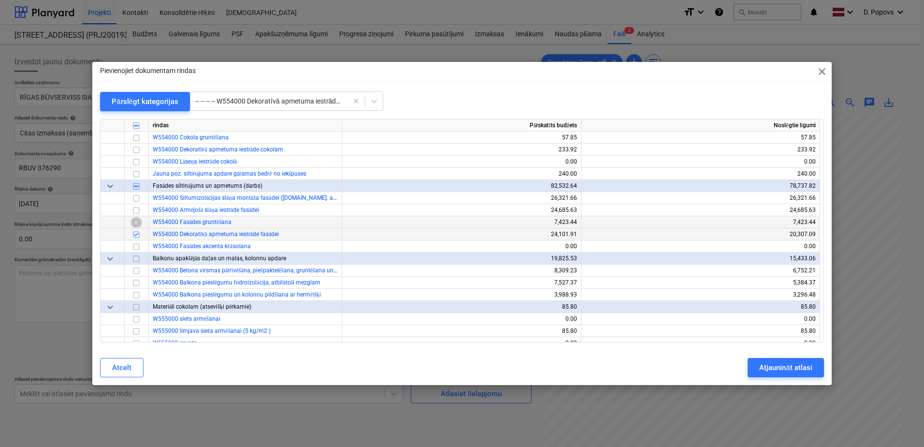
click at [131, 225] on input "checkbox" at bounding box center [136, 223] width 12 height 12
click at [139, 208] on input "checkbox" at bounding box center [136, 210] width 12 height 12
click at [745, 362] on div "Atcelt Atjaunināt atlasi" at bounding box center [462, 367] width 724 height 19
click at [766, 367] on div "Atjaunināt atlasi" at bounding box center [785, 367] width 53 height 13
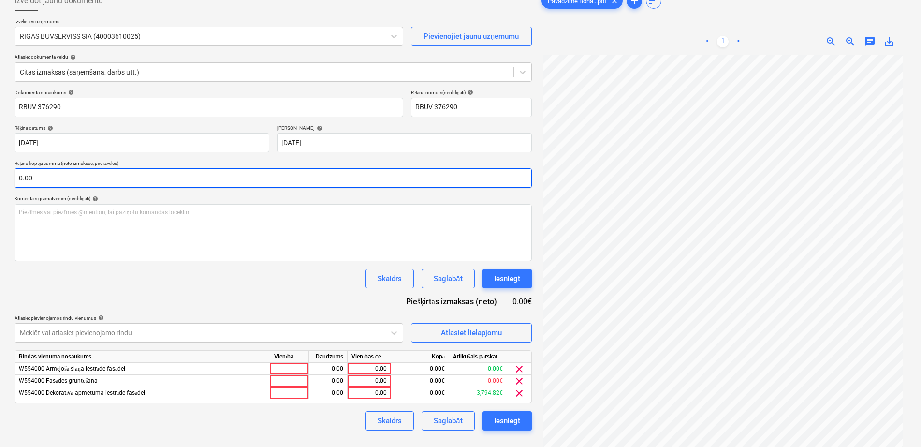
scroll to position [97, 0]
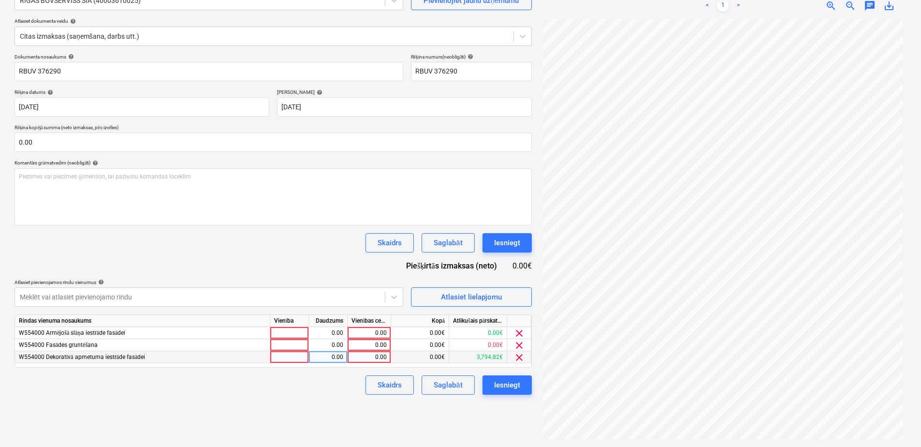
click at [357, 362] on div "0.00" at bounding box center [368, 357] width 35 height 12
type input "231.48"
click at [344, 384] on div "Skaidrs Saglabāt Iesniegt" at bounding box center [272, 384] width 517 height 19
click at [516, 344] on span "clear" at bounding box center [519, 345] width 12 height 12
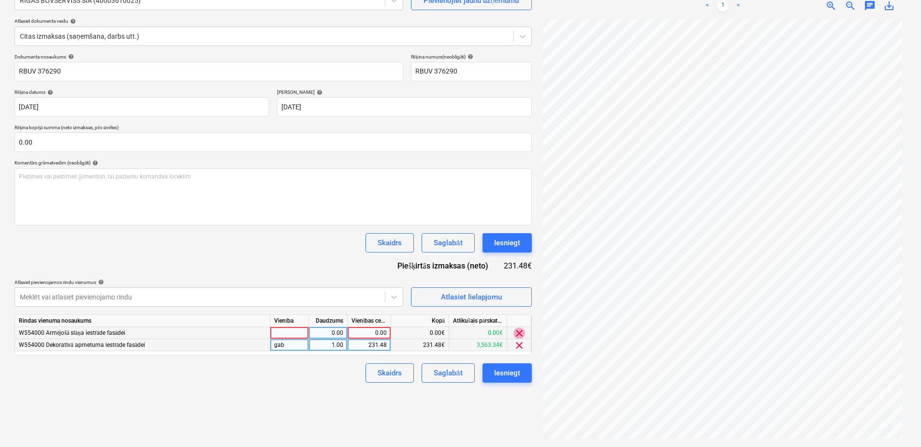
click at [517, 329] on span "clear" at bounding box center [519, 333] width 12 height 12
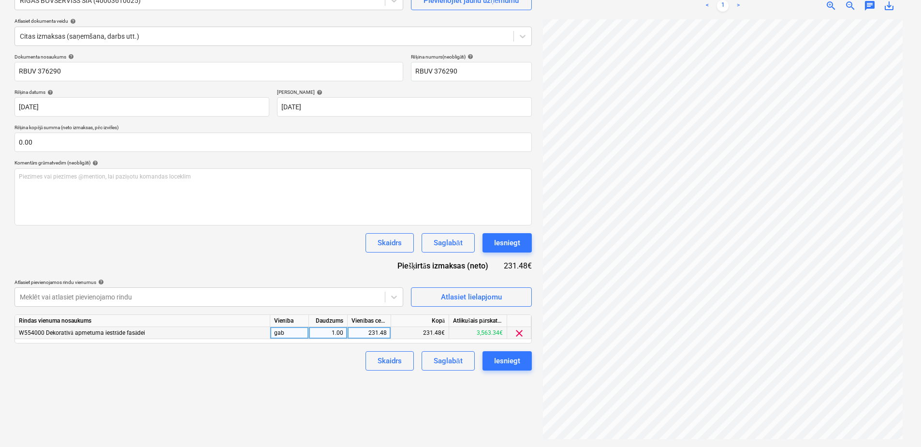
click at [379, 407] on div "Izveidot jaunu dokumentu Izvēlieties uzņēmumu RĪGAS BŪVSERVISS SIA (40003610025…" at bounding box center [273, 197] width 525 height 491
click at [451, 365] on div "Saglabāt" at bounding box center [447, 360] width 29 height 13
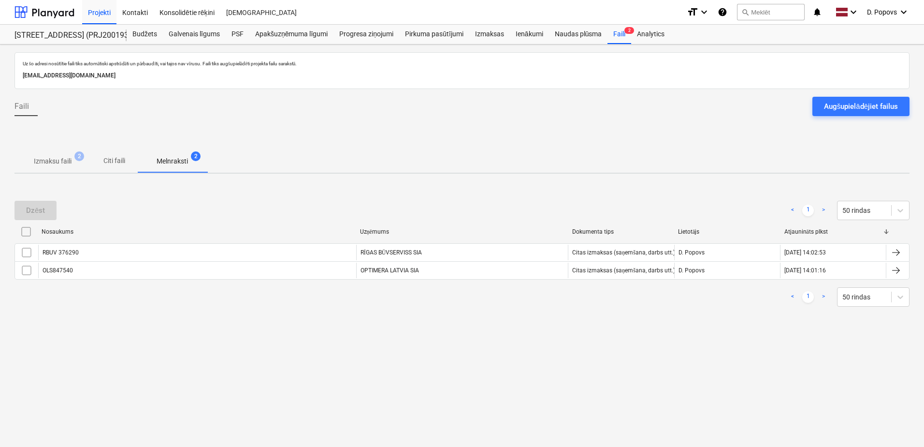
click at [72, 162] on p "Izmaksu faili" at bounding box center [53, 161] width 38 height 10
